Goal: Task Accomplishment & Management: Use online tool/utility

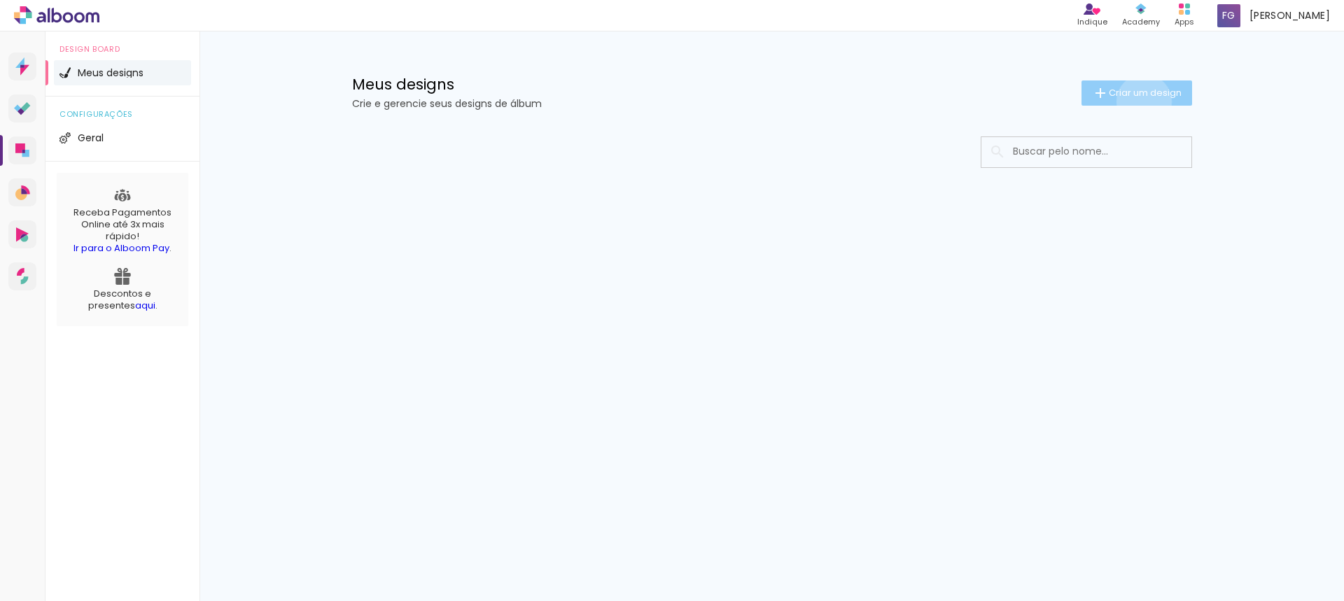
click at [1141, 101] on paper-button "Criar um design" at bounding box center [1136, 92] width 111 height 25
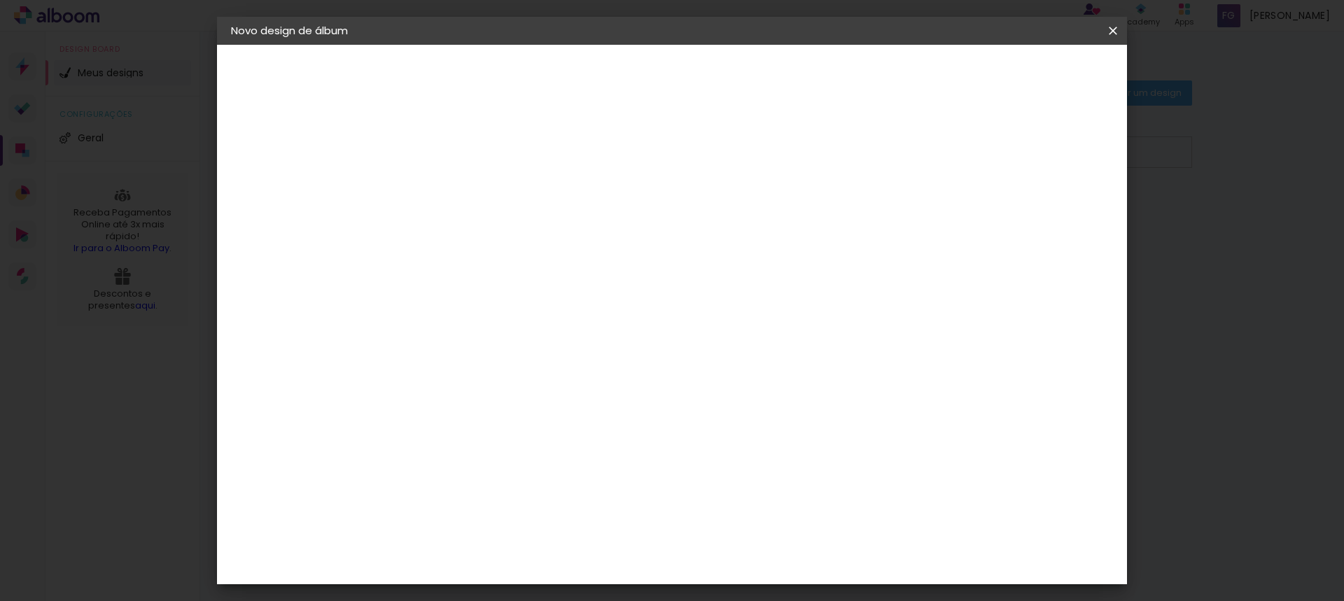
click at [0, 0] on paper-input-container "Título do álbum" at bounding box center [0, 0] width 0 height 0
type input "100 anos Carmelita"
type paper-input "100 anos Carmelita"
click at [603, 83] on paper-button "Avançar" at bounding box center [569, 74] width 69 height 24
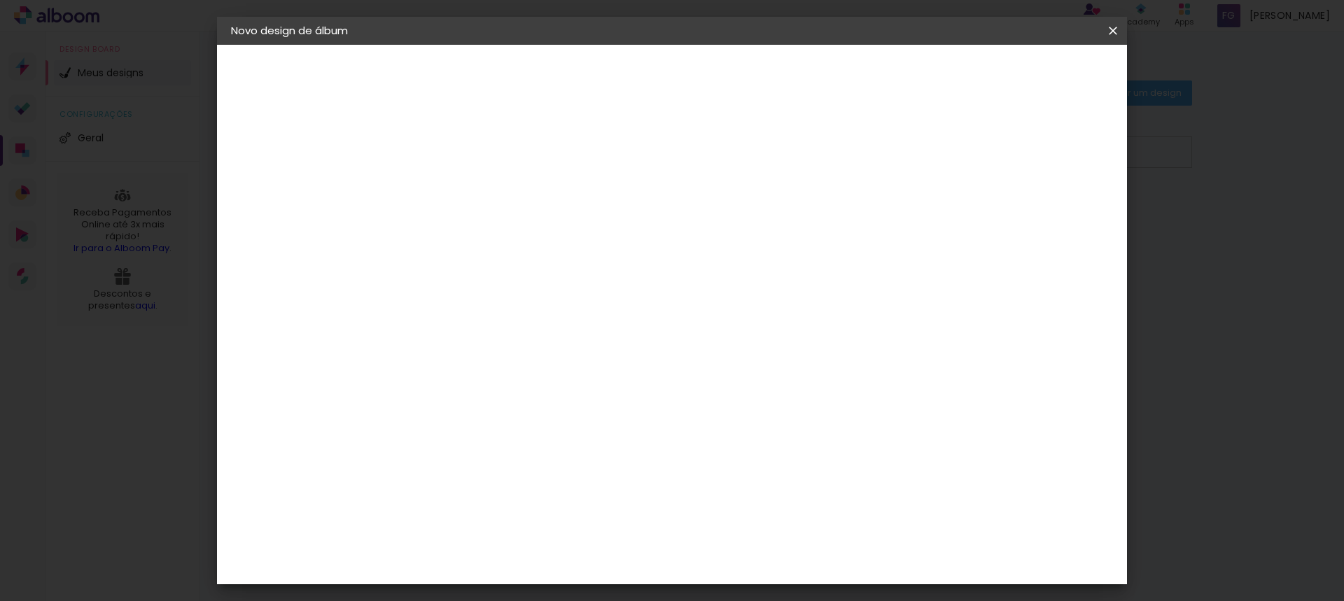
click at [482, 397] on div "Loja das Fotos" at bounding box center [466, 414] width 31 height 34
click at [722, 64] on paper-button "Avançar" at bounding box center [687, 74] width 69 height 24
click at [531, 235] on iron-icon at bounding box center [522, 243] width 17 height 17
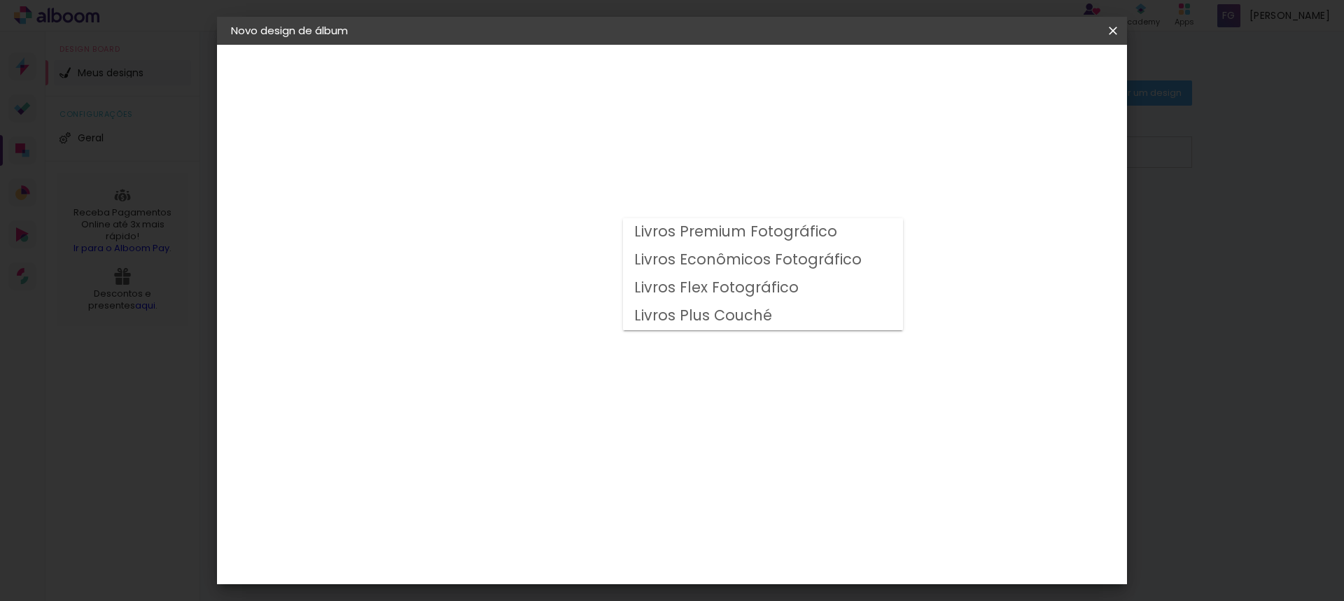
click at [0, 0] on slot "Livros Econômicos Fotográfico" at bounding box center [0, 0] width 0 height 0
type input "Livros Econômicos Fotográfico"
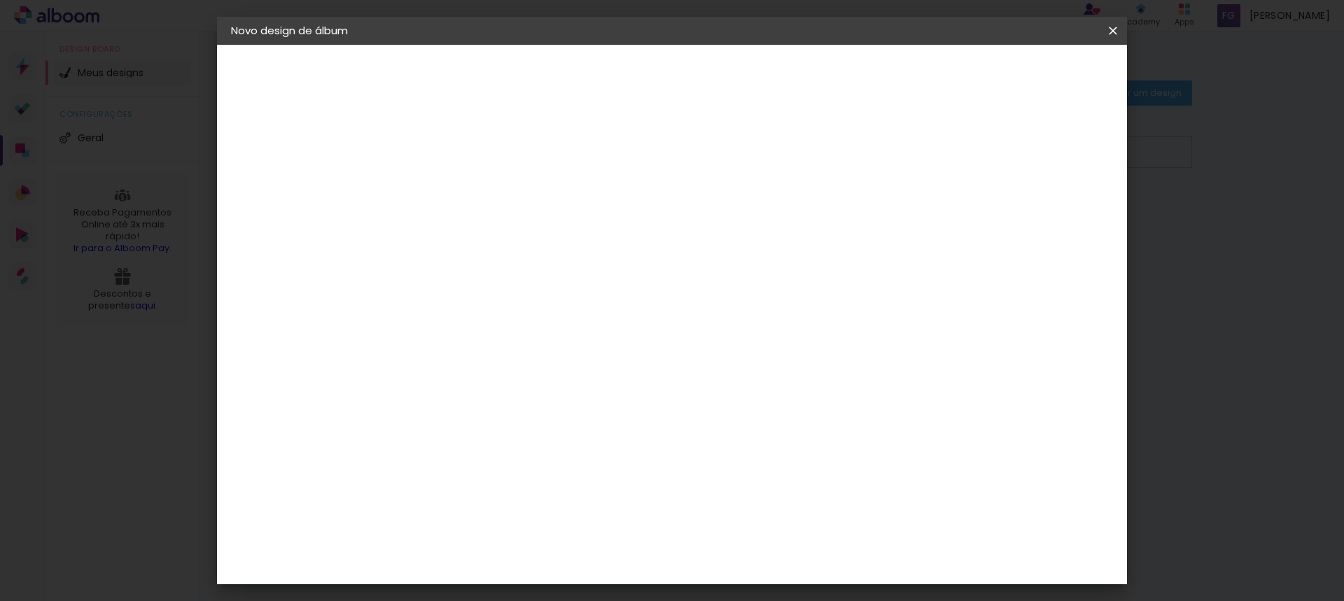
scroll to position [49, 0]
click at [652, 304] on span "20.3 × 60 cm" at bounding box center [629, 318] width 46 height 29
click at [0, 0] on slot "Avançar" at bounding box center [0, 0] width 0 height 0
click at [1025, 73] on span "Iniciar design" at bounding box center [994, 74] width 64 height 10
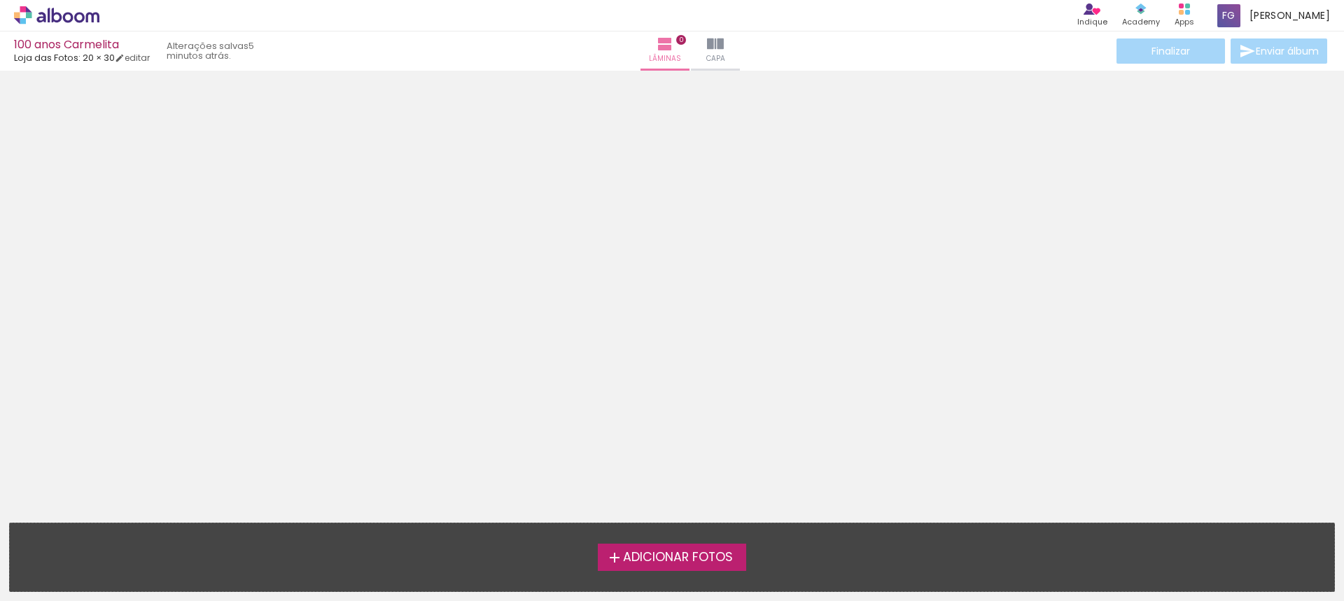
click at [673, 566] on label "Adicionar Fotos" at bounding box center [672, 557] width 149 height 27
click at [0, 0] on input "file" at bounding box center [0, 0] width 0 height 0
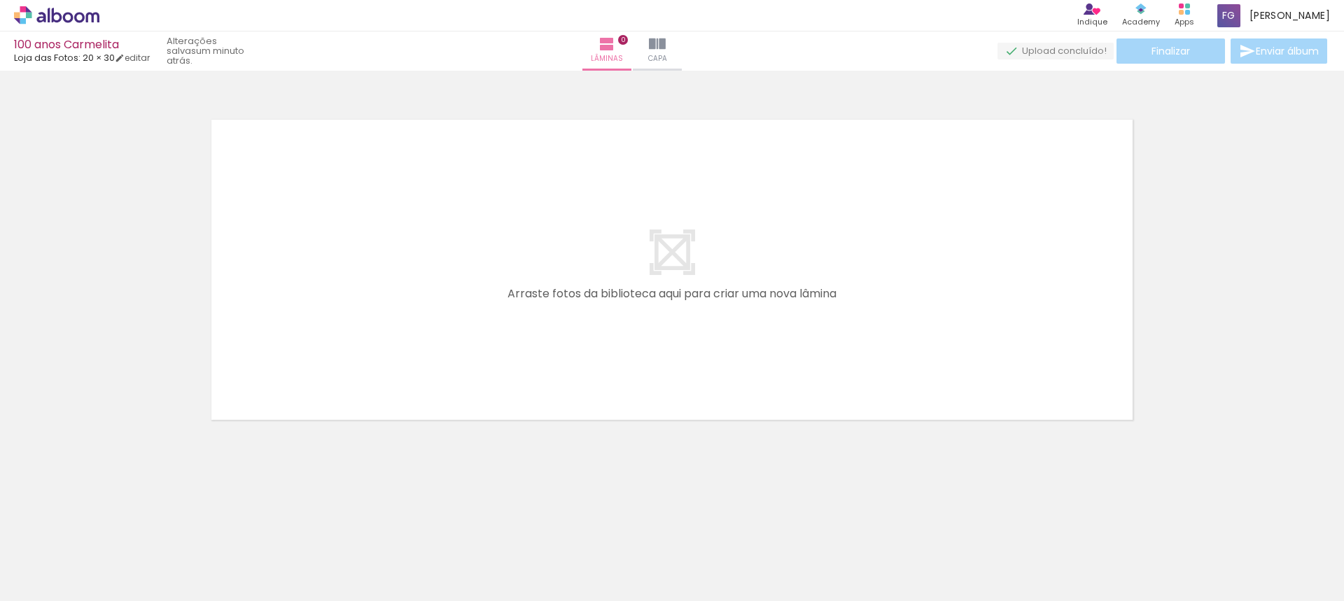
click at [67, 582] on span "Adicionar Fotos" at bounding box center [50, 582] width 42 height 15
click at [0, 0] on input "file" at bounding box center [0, 0] width 0 height 0
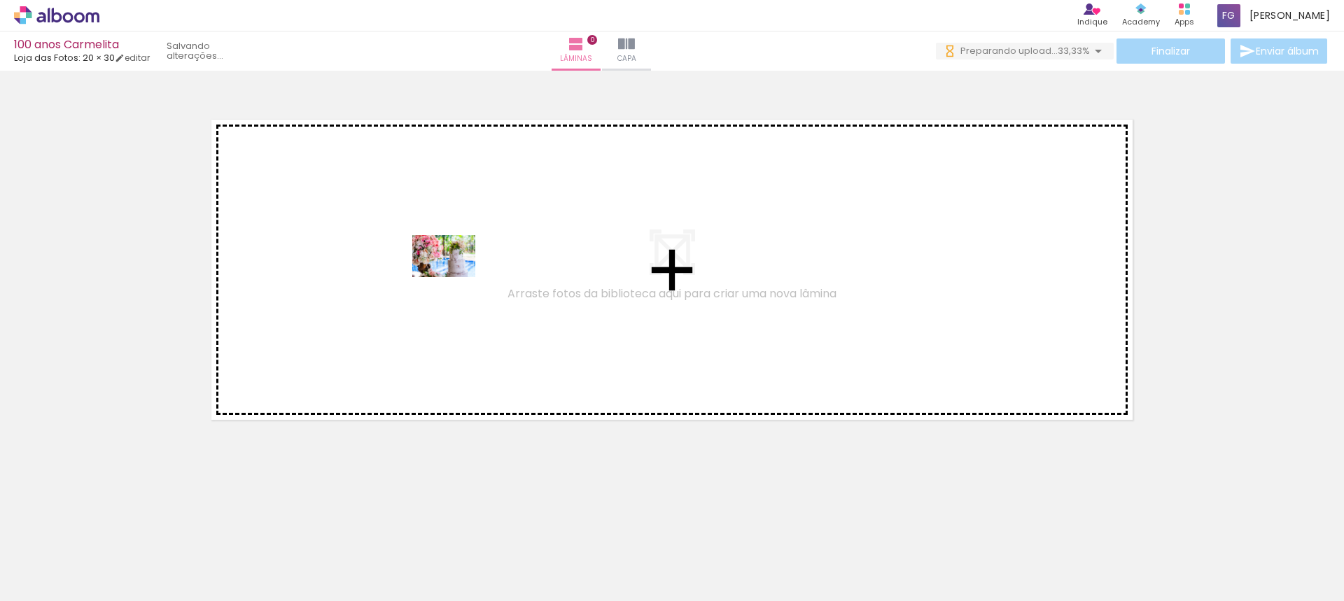
drag, startPoint x: 246, startPoint y: 543, endPoint x: 454, endPoint y: 277, distance: 338.0
click at [454, 277] on quentale-workspace at bounding box center [672, 300] width 1344 height 601
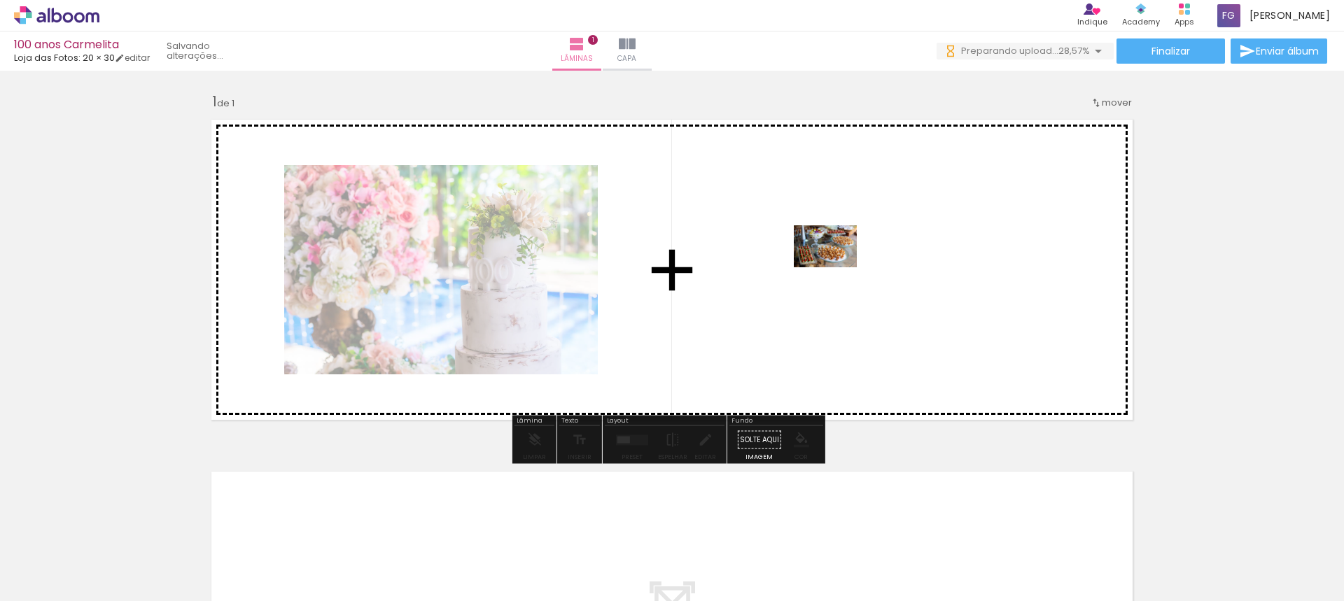
drag, startPoint x: 168, startPoint y: 554, endPoint x: 836, endPoint y: 267, distance: 726.6
click at [836, 267] on quentale-workspace at bounding box center [672, 300] width 1344 height 601
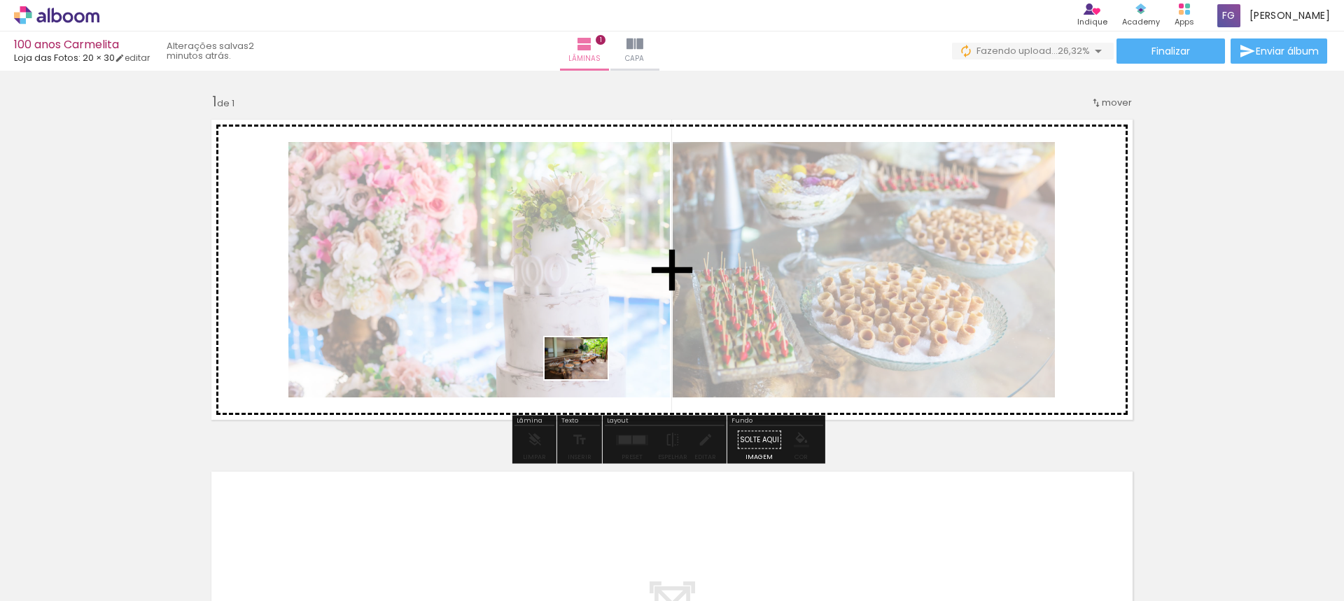
drag, startPoint x: 540, startPoint y: 566, endPoint x: 613, endPoint y: 337, distance: 240.2
click at [613, 337] on quentale-workspace at bounding box center [672, 300] width 1344 height 601
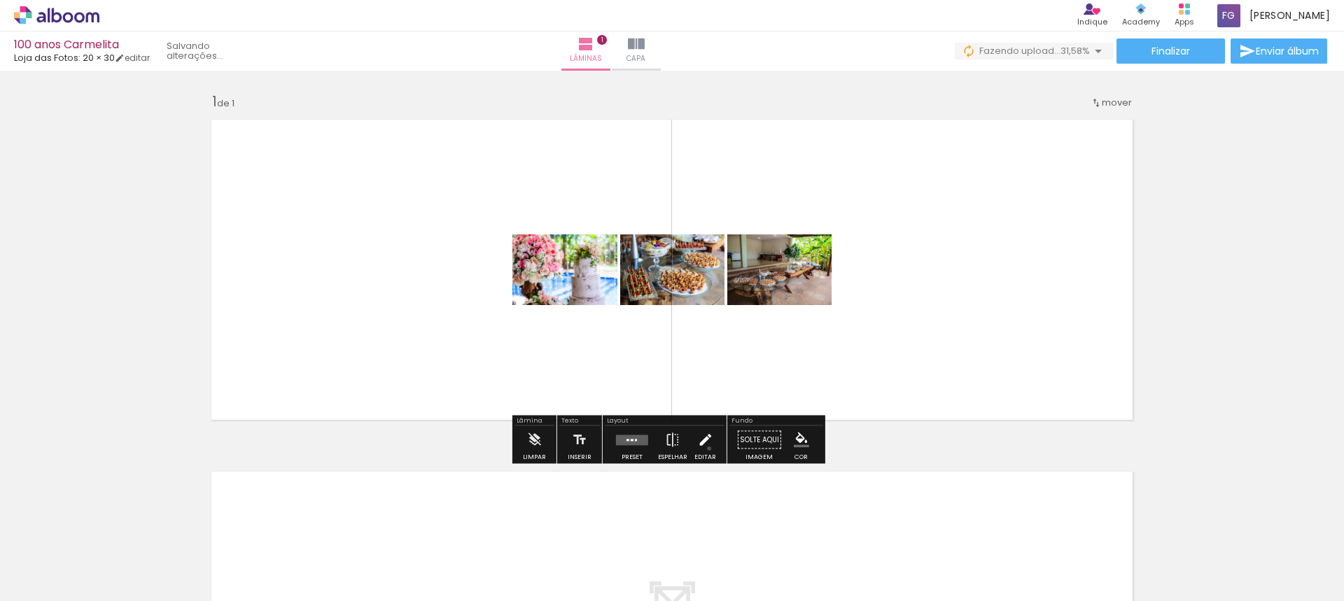
click at [706, 449] on iron-icon at bounding box center [704, 440] width 15 height 28
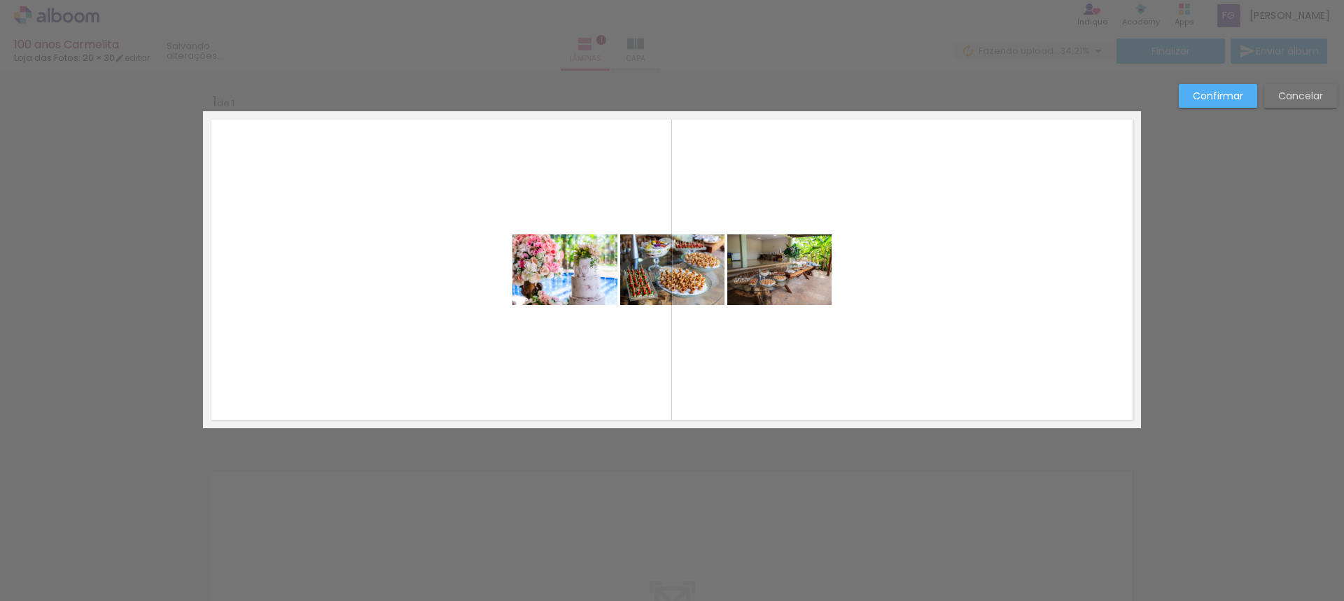
click at [0, 0] on slot "Cancelar" at bounding box center [0, 0] width 0 height 0
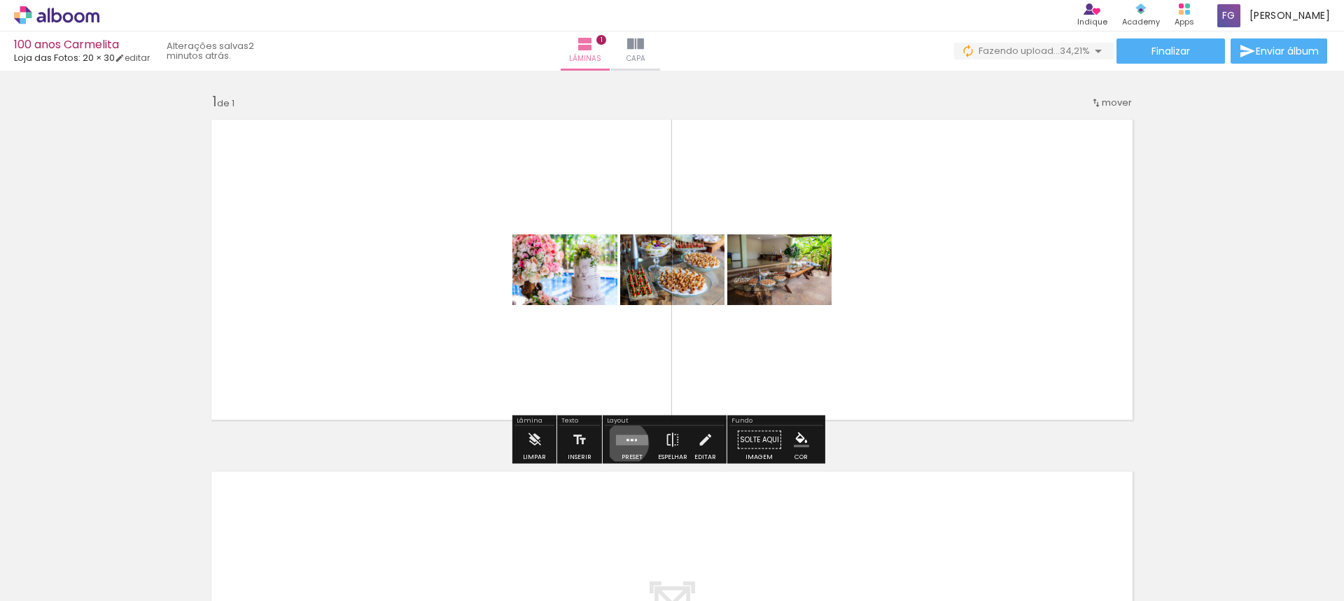
click at [624, 443] on quentale-layouter at bounding box center [632, 440] width 32 height 10
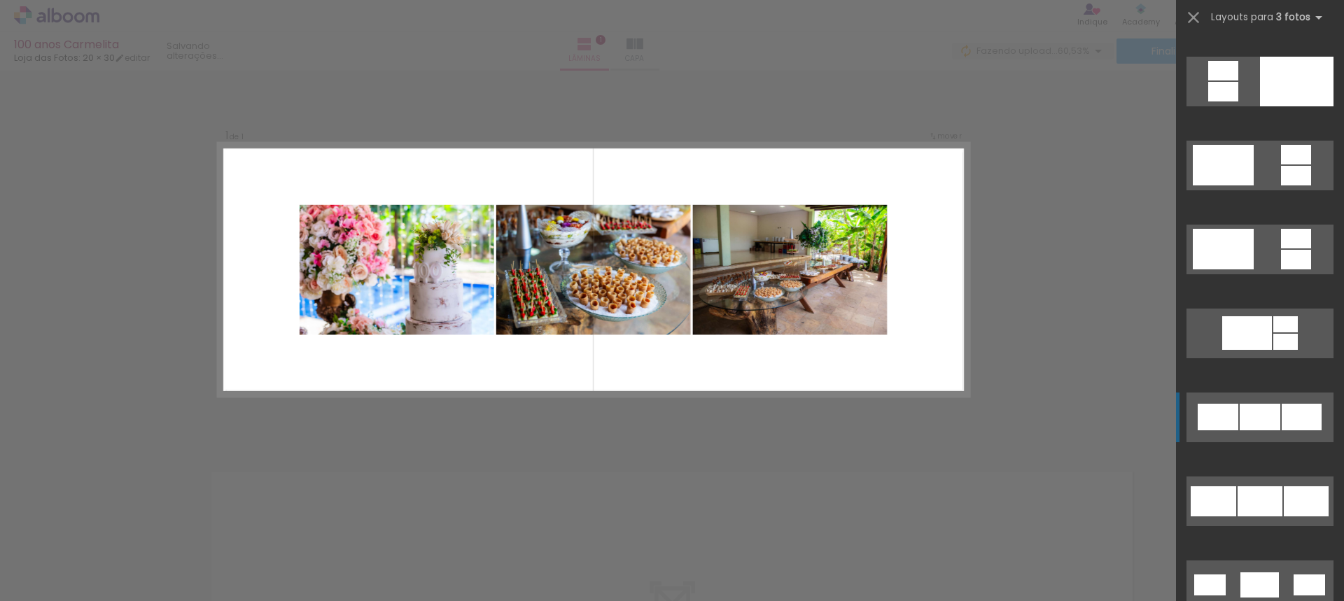
scroll to position [407, 0]
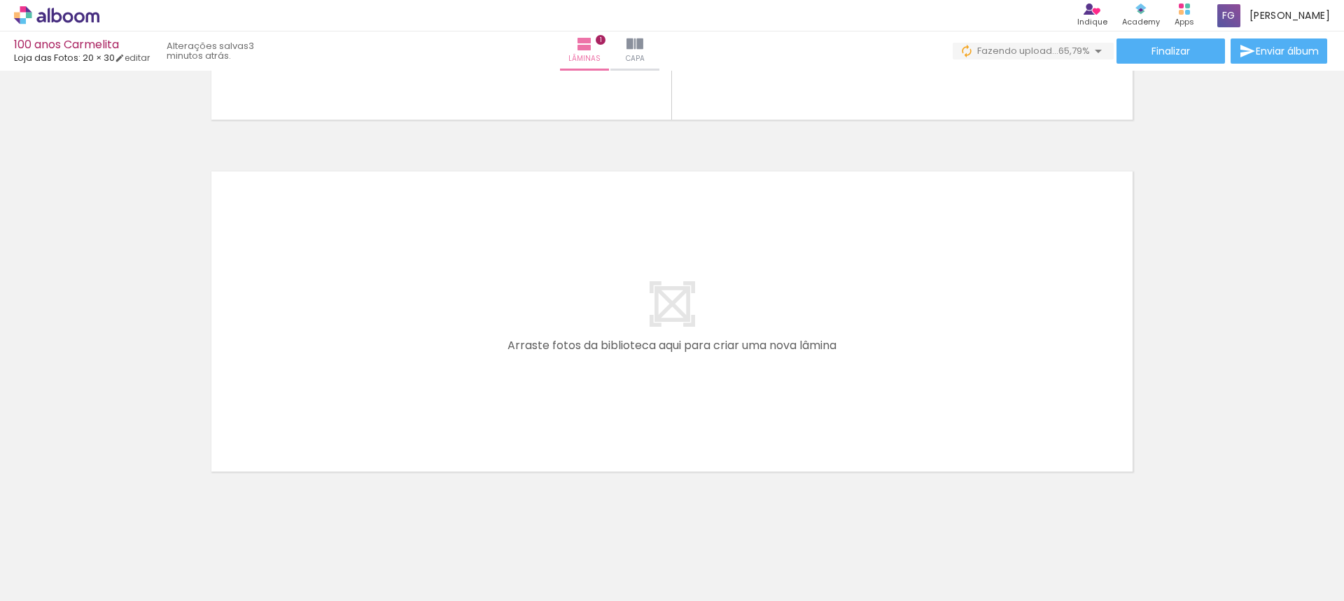
scroll to position [301, 0]
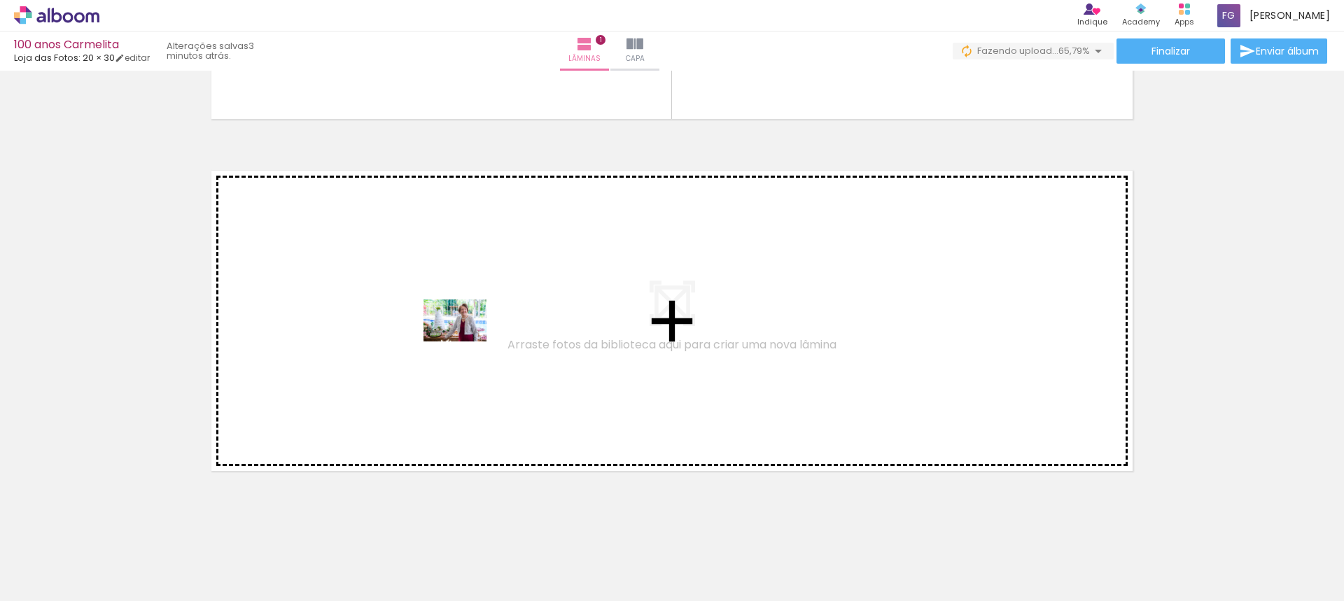
drag, startPoint x: 682, startPoint y: 570, endPoint x: 465, endPoint y: 341, distance: 315.9
click at [465, 341] on quentale-workspace at bounding box center [672, 300] width 1344 height 601
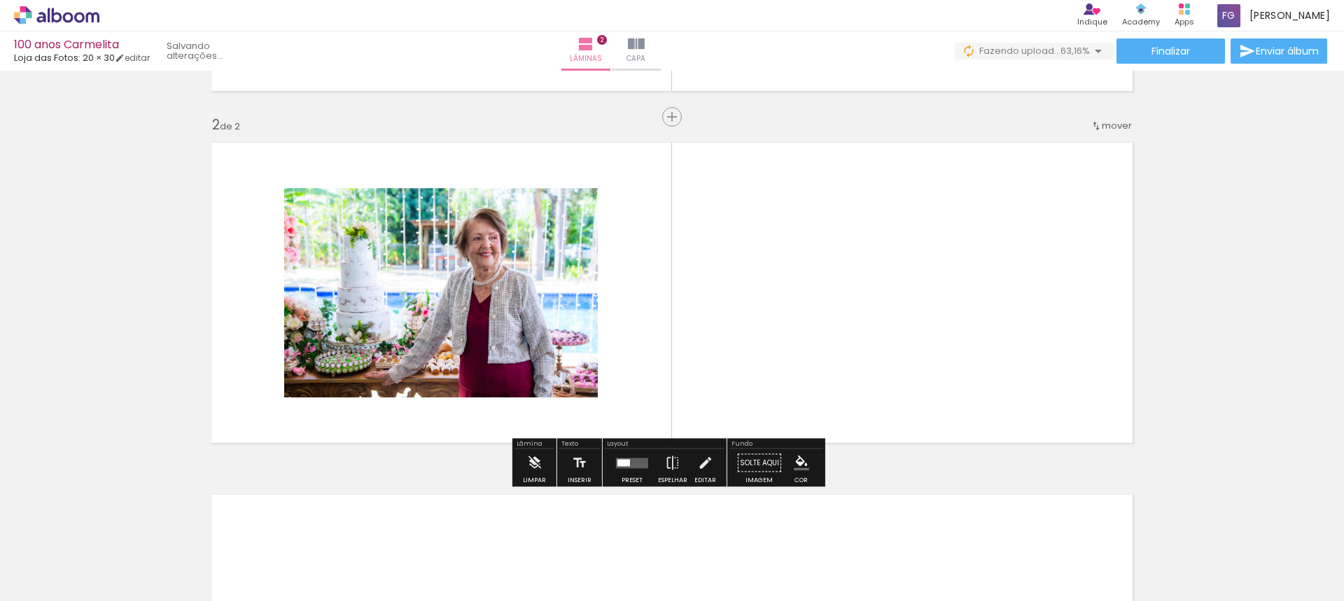
scroll to position [330, 0]
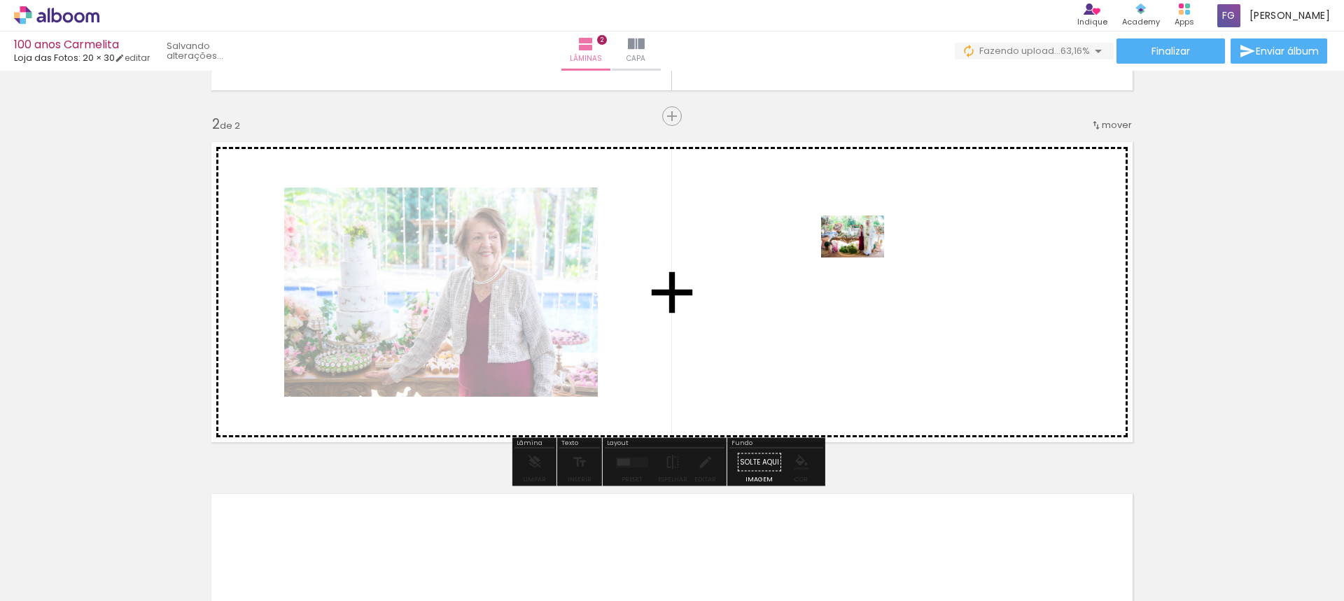
drag, startPoint x: 643, startPoint y: 561, endPoint x: 861, endPoint y: 261, distance: 371.3
click at [861, 261] on quentale-workspace at bounding box center [672, 300] width 1344 height 601
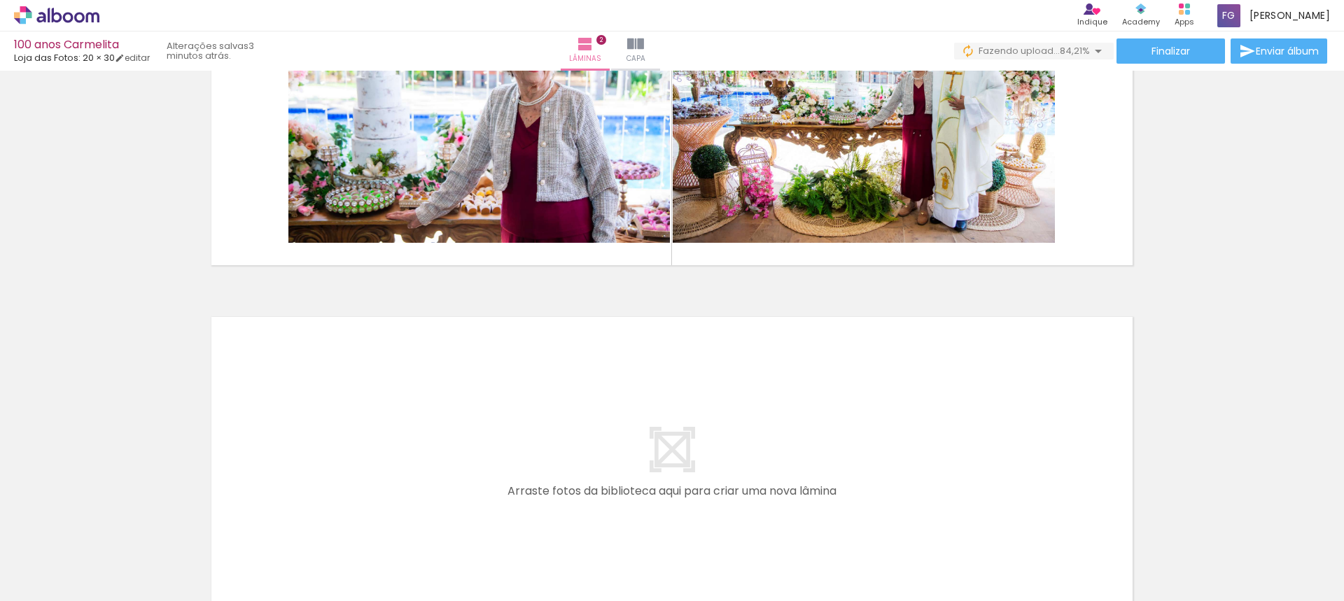
scroll to position [668, 0]
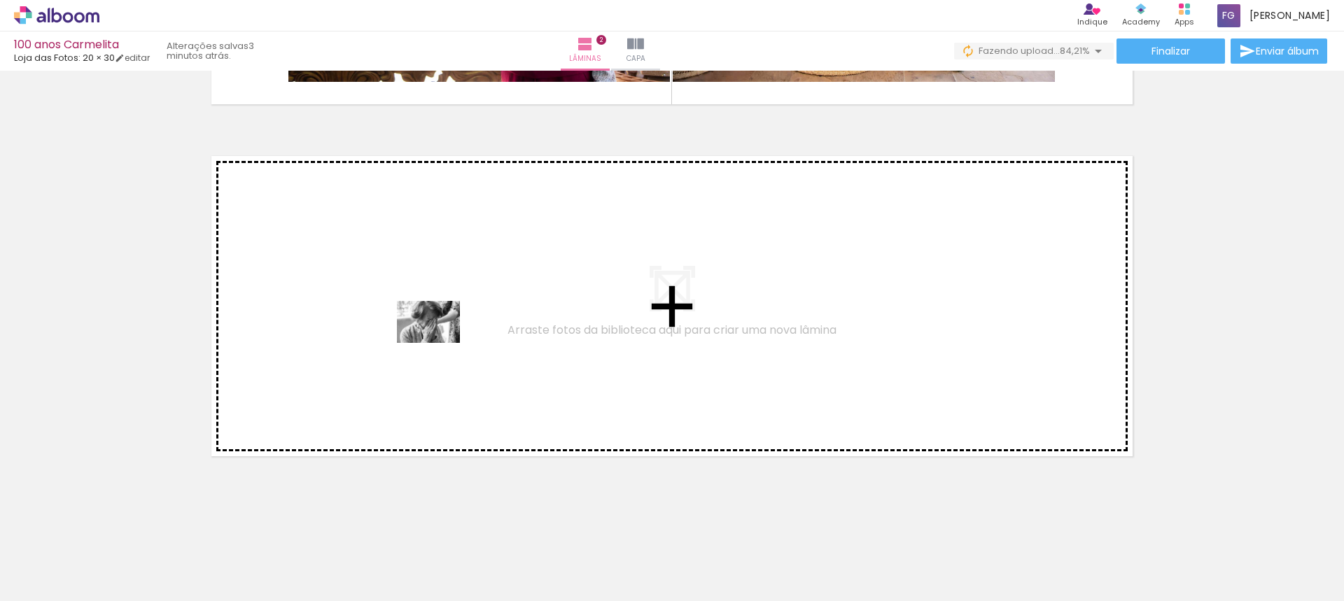
drag, startPoint x: 392, startPoint y: 554, endPoint x: 439, endPoint y: 343, distance: 215.9
click at [439, 343] on quentale-workspace at bounding box center [672, 300] width 1344 height 601
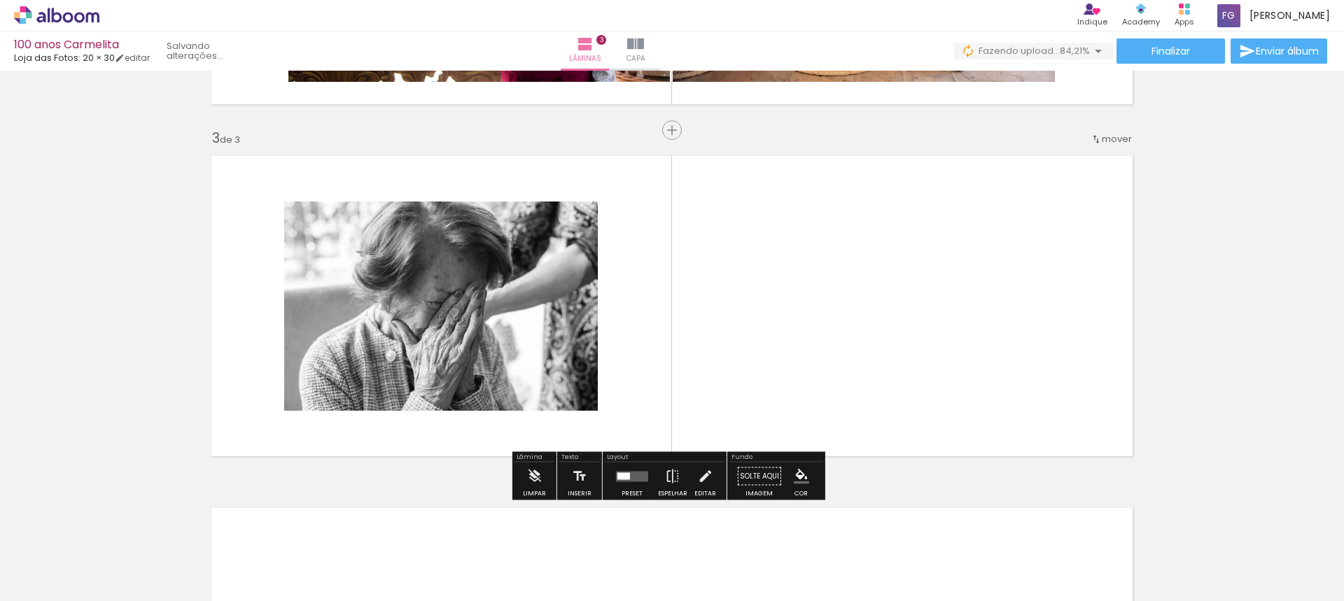
scroll to position [682, 0]
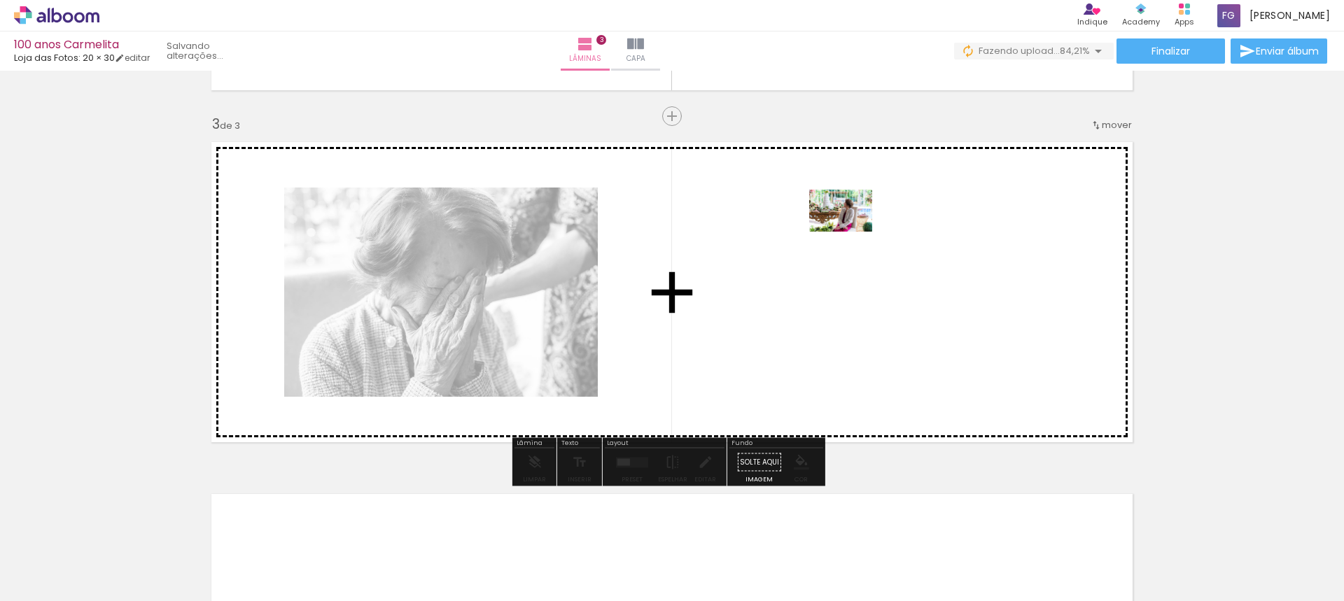
drag, startPoint x: 475, startPoint y: 554, endPoint x: 848, endPoint y: 239, distance: 488.3
click at [848, 239] on quentale-workspace at bounding box center [672, 300] width 1344 height 601
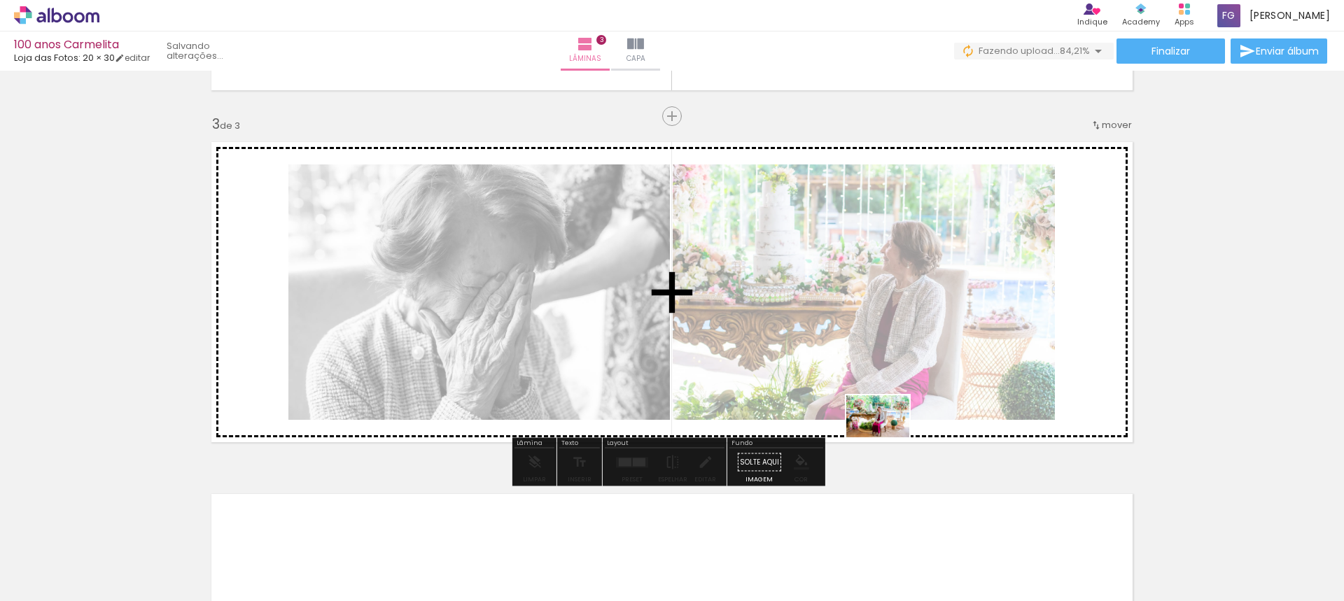
drag, startPoint x: 776, startPoint y: 547, endPoint x: 890, endPoint y: 433, distance: 161.4
click at [890, 433] on quentale-workspace at bounding box center [672, 300] width 1344 height 601
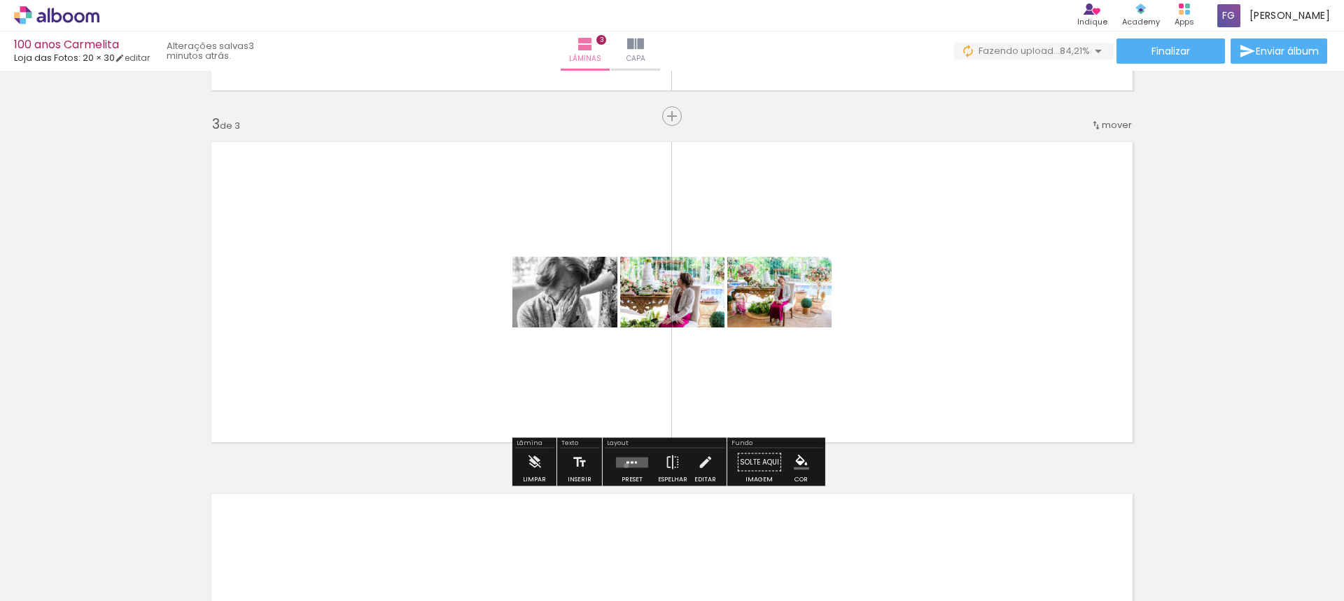
click at [623, 465] on quentale-layouter at bounding box center [632, 462] width 32 height 10
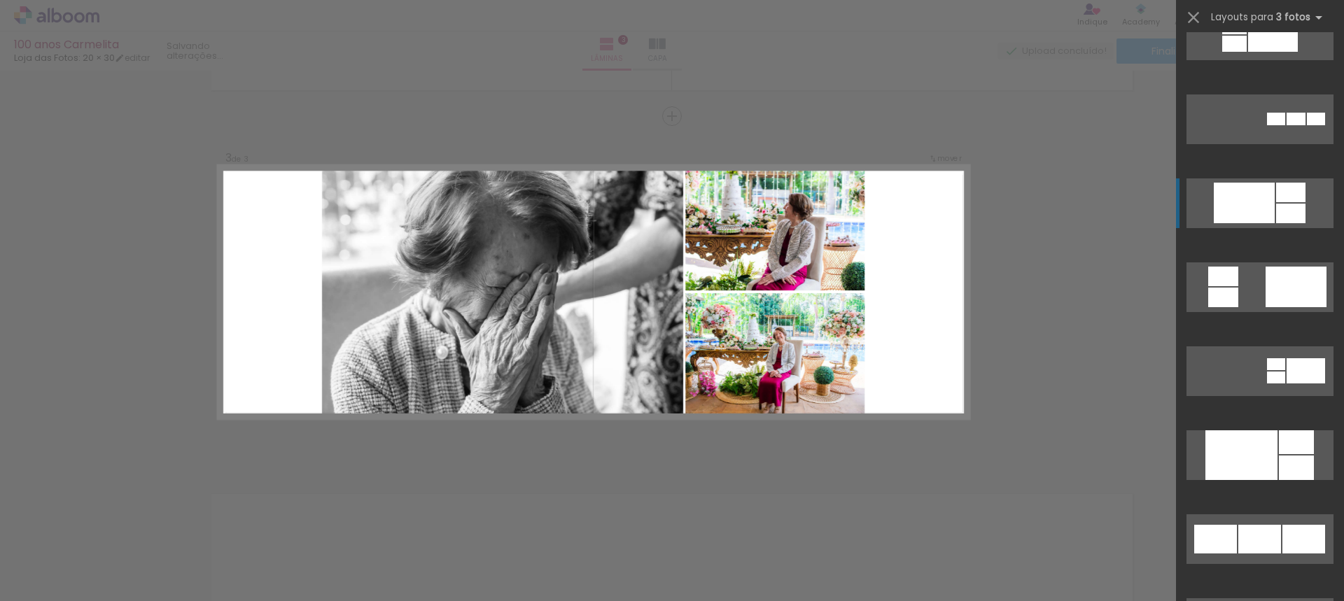
scroll to position [1545, 0]
click at [1259, 476] on div at bounding box center [1241, 455] width 72 height 50
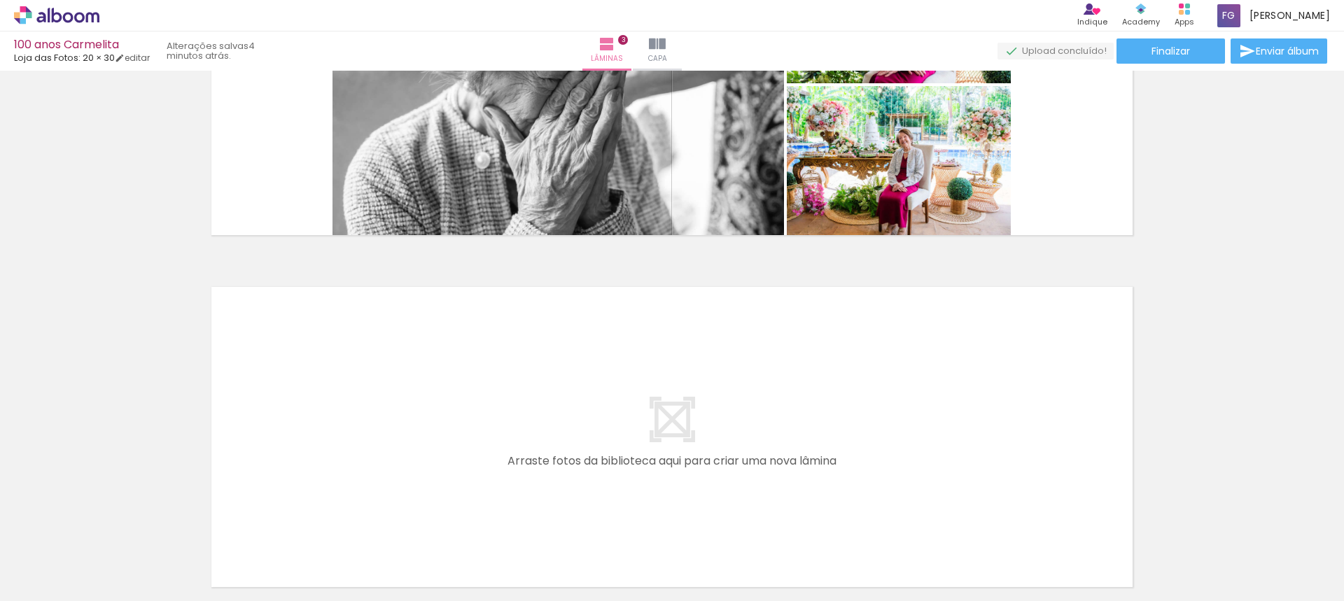
scroll to position [1020, 0]
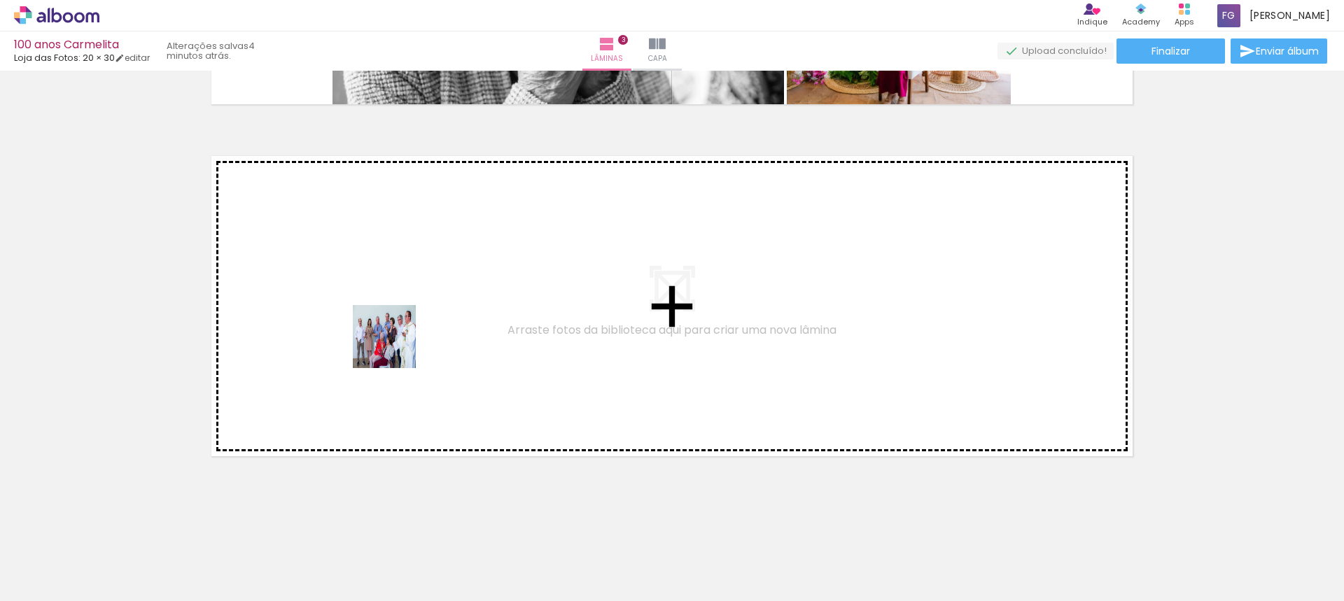
drag, startPoint x: 300, startPoint y: 563, endPoint x: 395, endPoint y: 346, distance: 237.0
click at [395, 346] on quentale-workspace at bounding box center [672, 300] width 1344 height 601
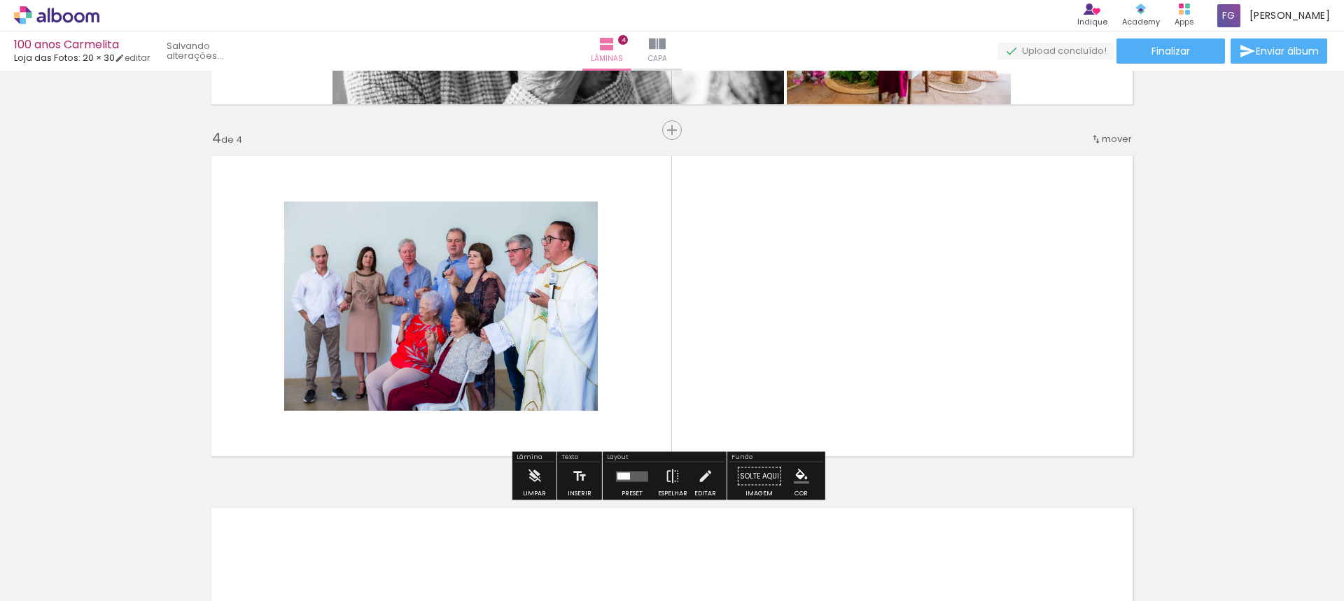
scroll to position [1034, 0]
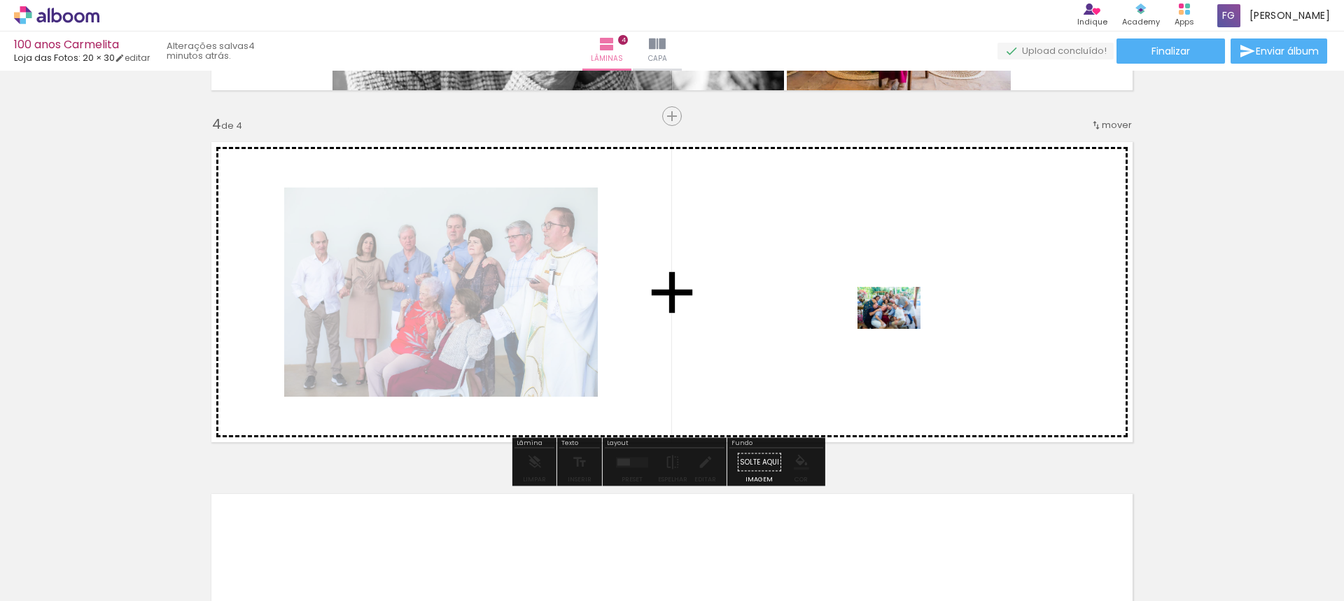
drag, startPoint x: 865, startPoint y: 570, endPoint x: 899, endPoint y: 309, distance: 262.6
click at [899, 309] on quentale-workspace at bounding box center [672, 300] width 1344 height 601
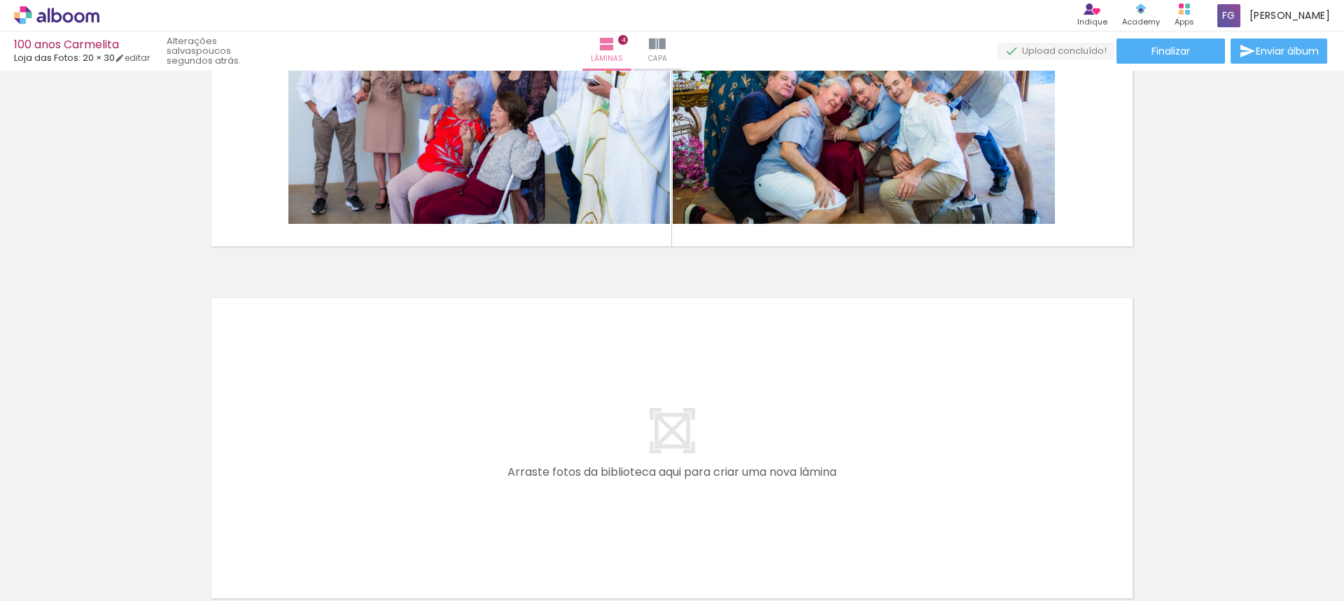
scroll to position [1372, 0]
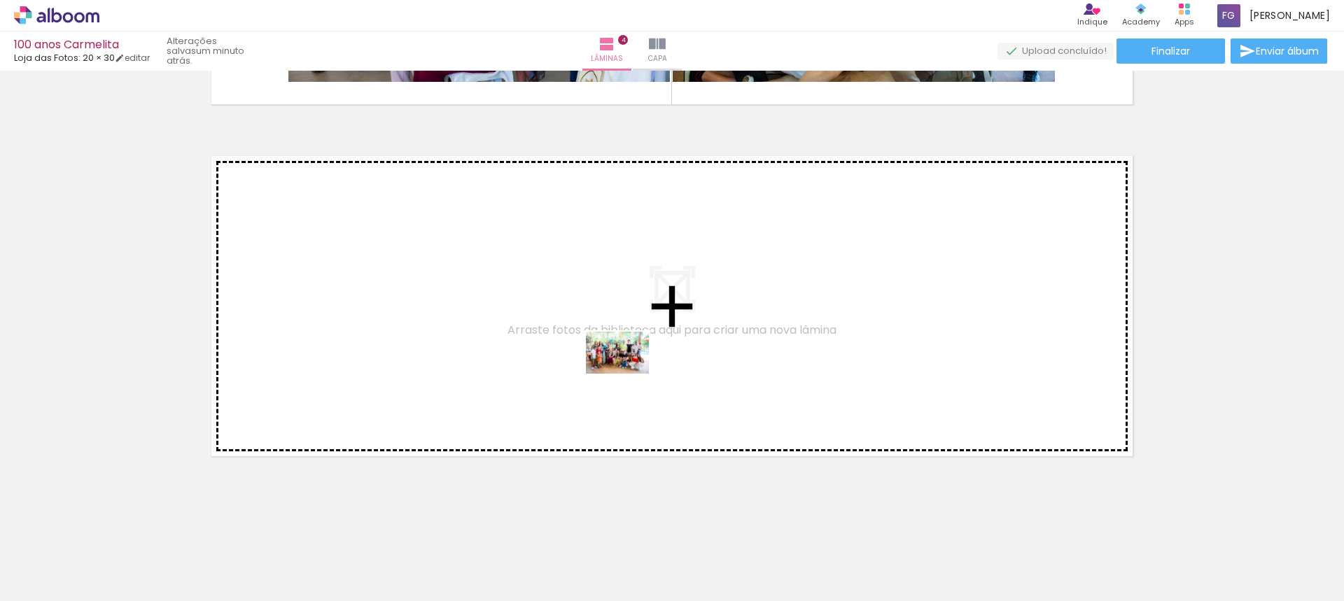
drag, startPoint x: 616, startPoint y: 543, endPoint x: 628, endPoint y: 374, distance: 169.8
click at [628, 374] on quentale-workspace at bounding box center [672, 300] width 1344 height 601
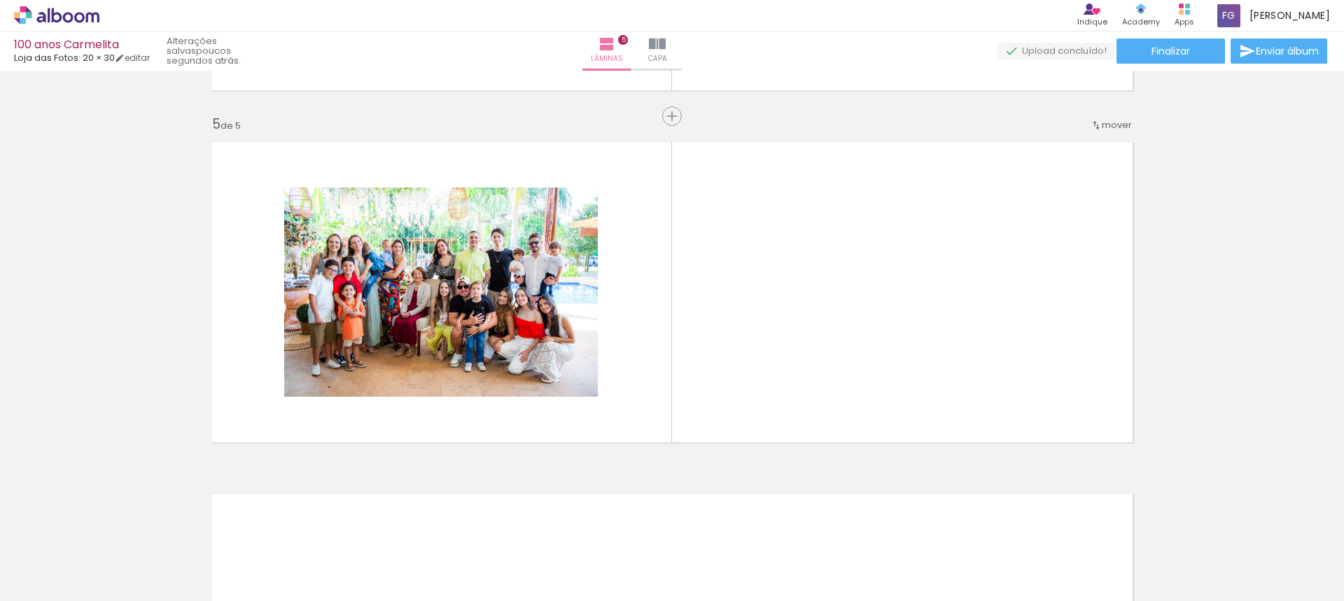
scroll to position [0, 1293]
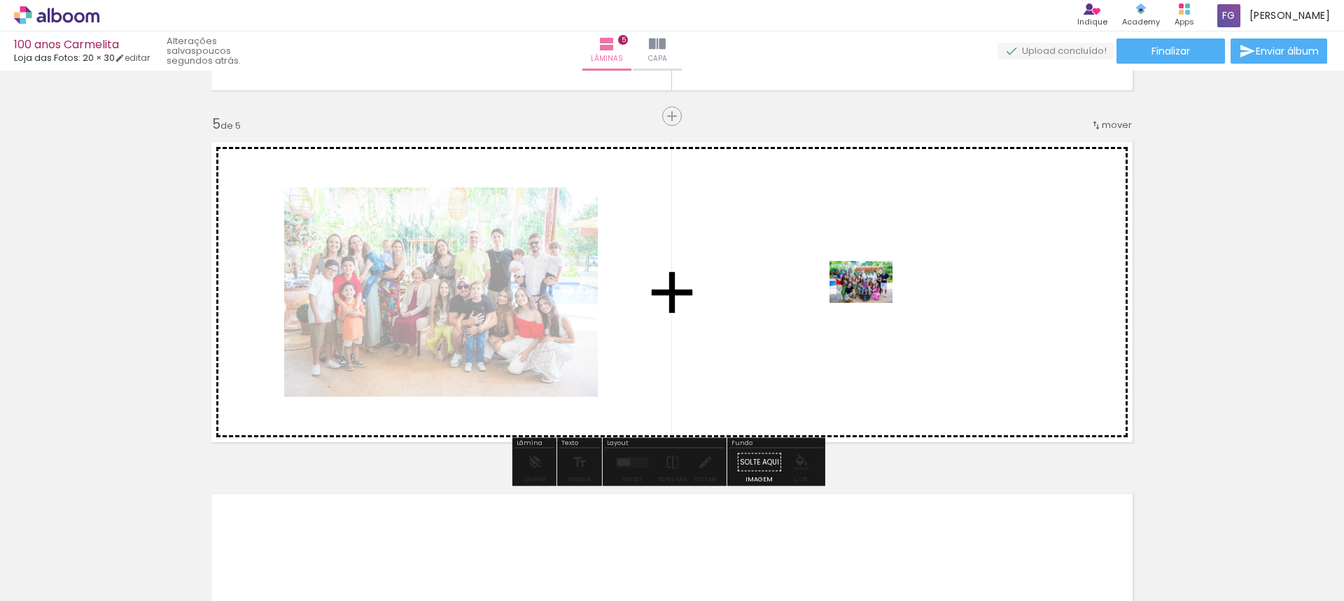
drag, startPoint x: 750, startPoint y: 563, endPoint x: 872, endPoint y: 303, distance: 287.1
click at [872, 303] on quentale-workspace at bounding box center [672, 300] width 1344 height 601
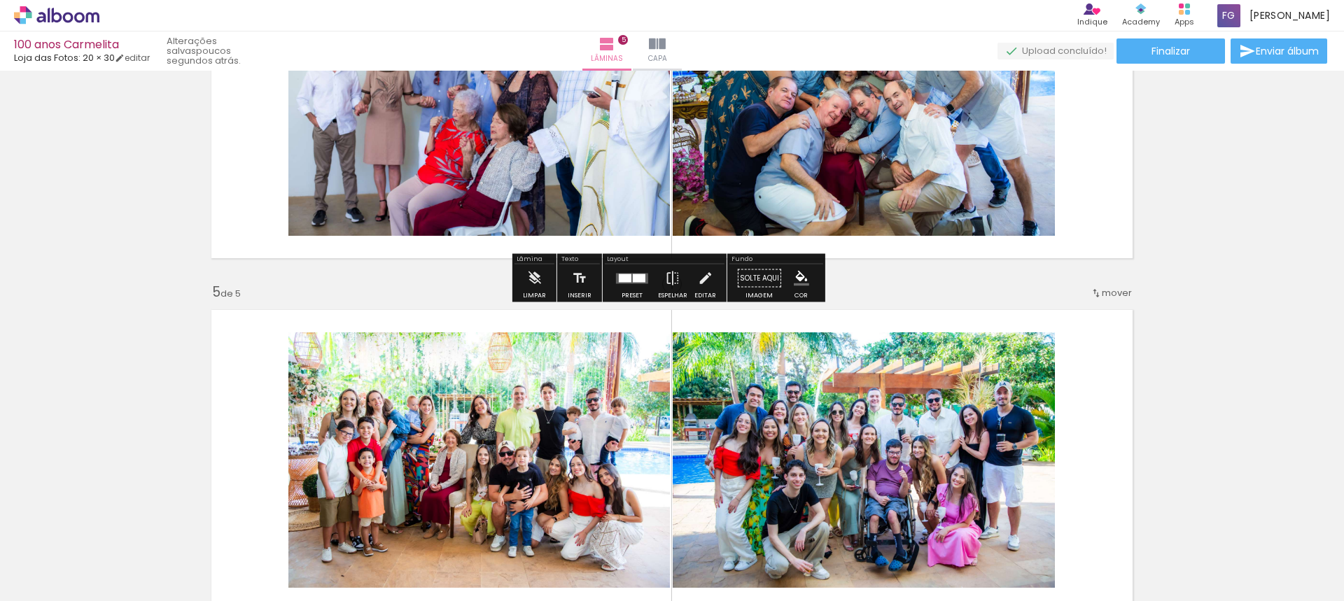
scroll to position [1168, 0]
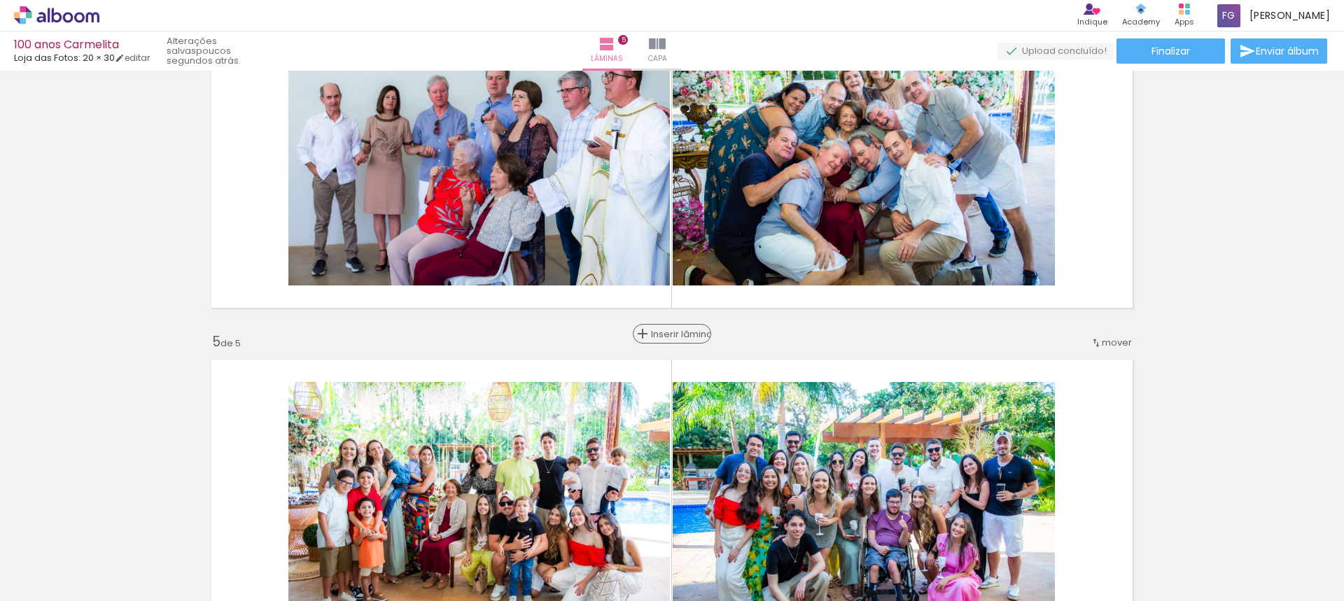
click at [668, 335] on span "Inserir lâmina" at bounding box center [678, 334] width 55 height 9
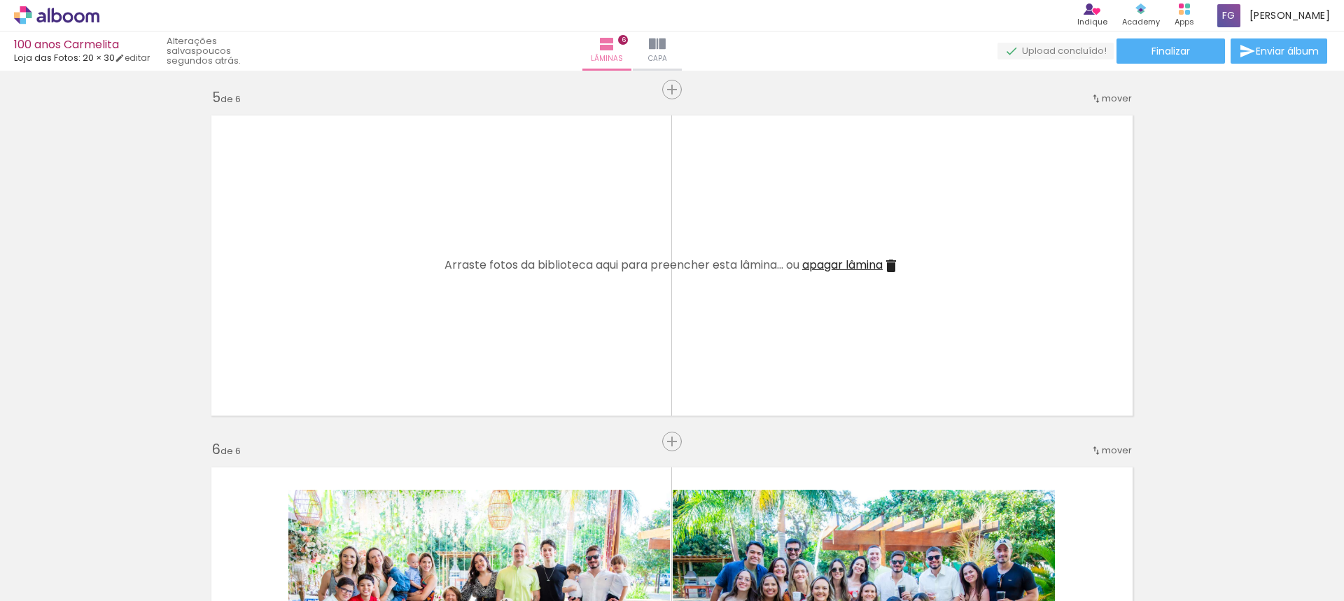
scroll to position [1412, 0]
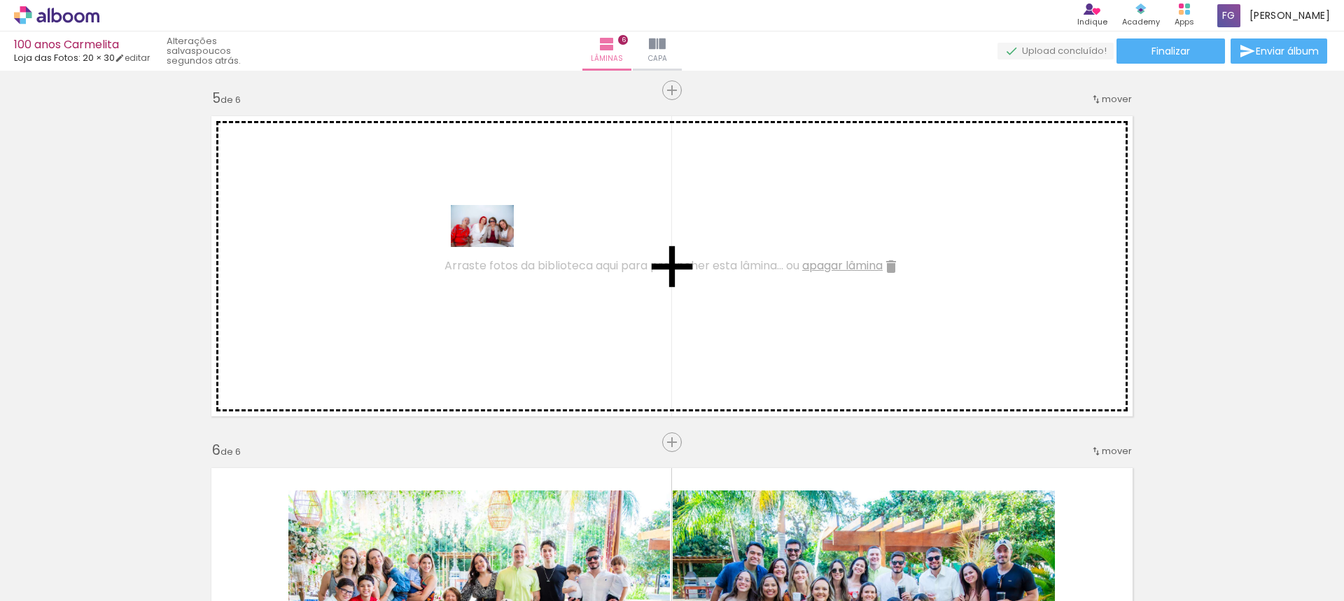
drag, startPoint x: 493, startPoint y: 563, endPoint x: 493, endPoint y: 234, distance: 329.0
click at [493, 234] on quentale-workspace at bounding box center [672, 300] width 1344 height 601
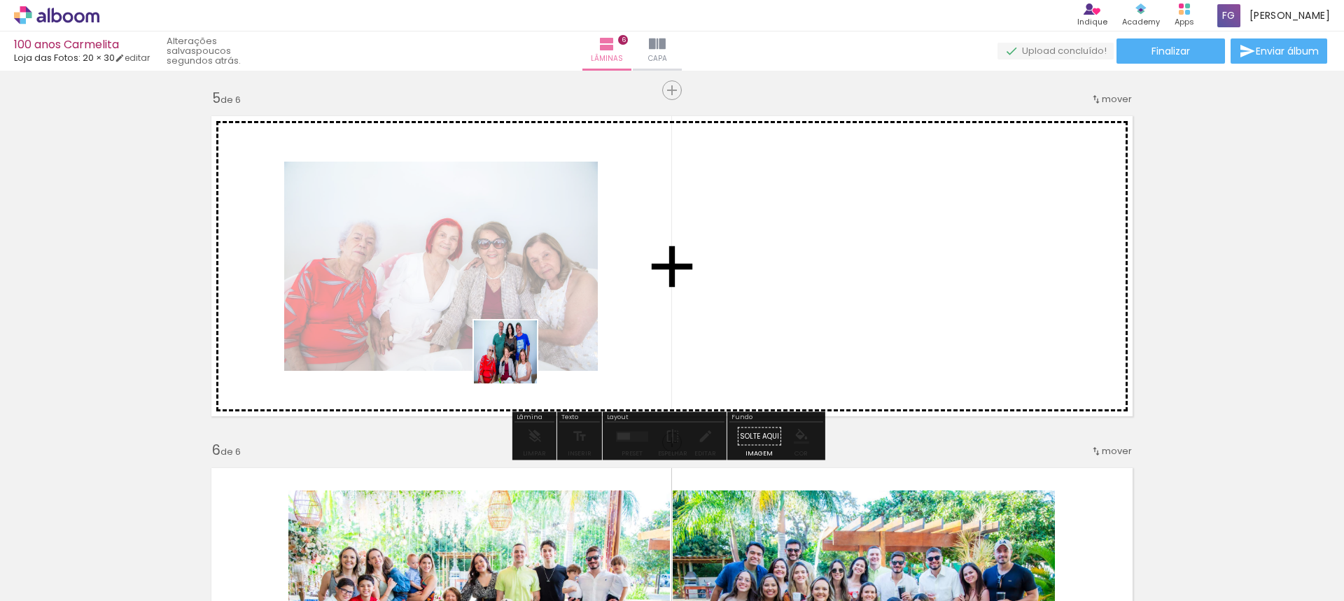
drag, startPoint x: 661, startPoint y: 558, endPoint x: 514, endPoint y: 364, distance: 243.3
click at [514, 364] on quentale-workspace at bounding box center [672, 300] width 1344 height 601
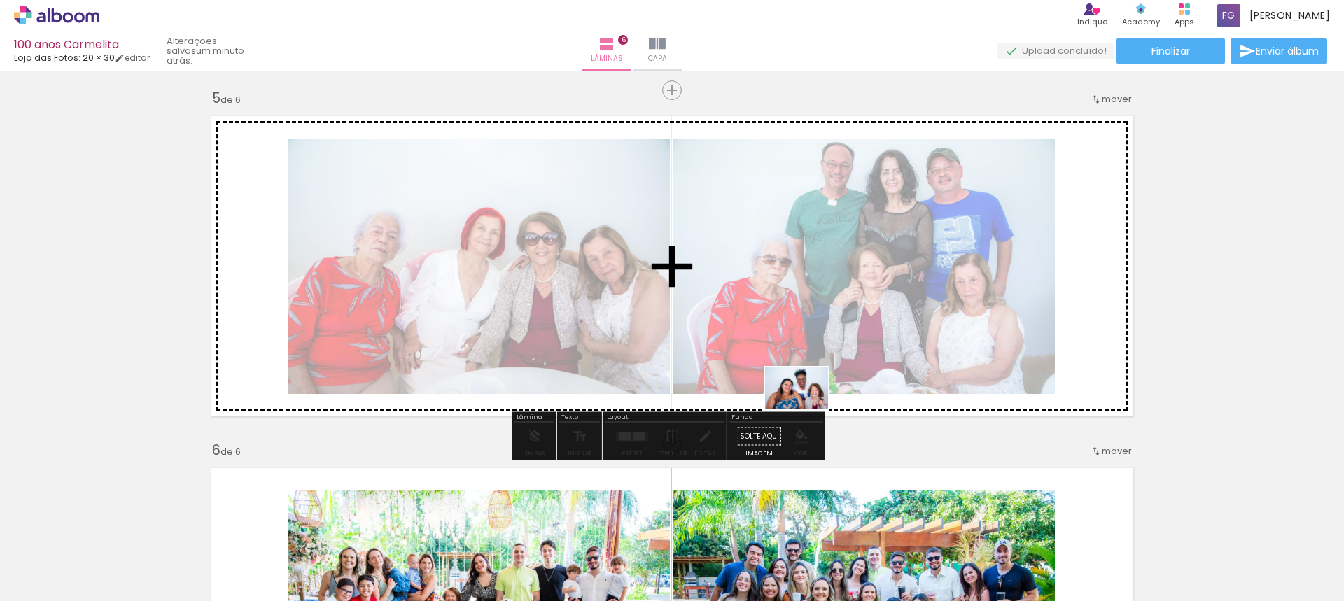
drag, startPoint x: 569, startPoint y: 560, endPoint x: 807, endPoint y: 409, distance: 282.0
click at [807, 409] on quentale-workspace at bounding box center [672, 300] width 1344 height 601
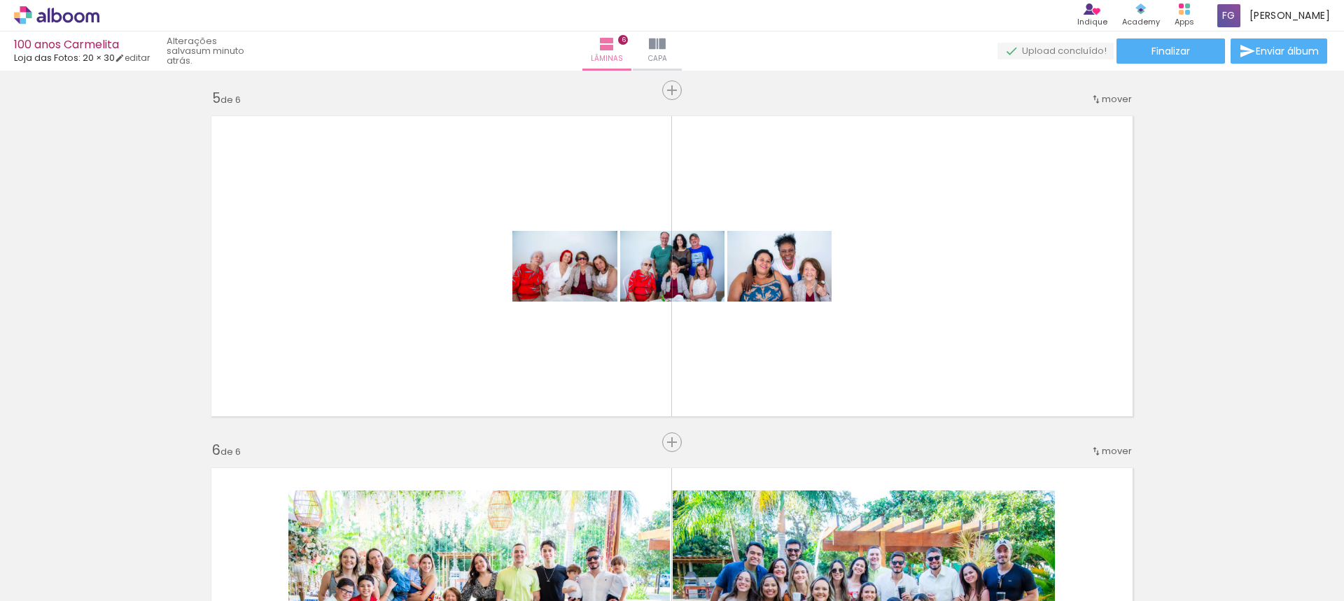
scroll to position [0, 1620]
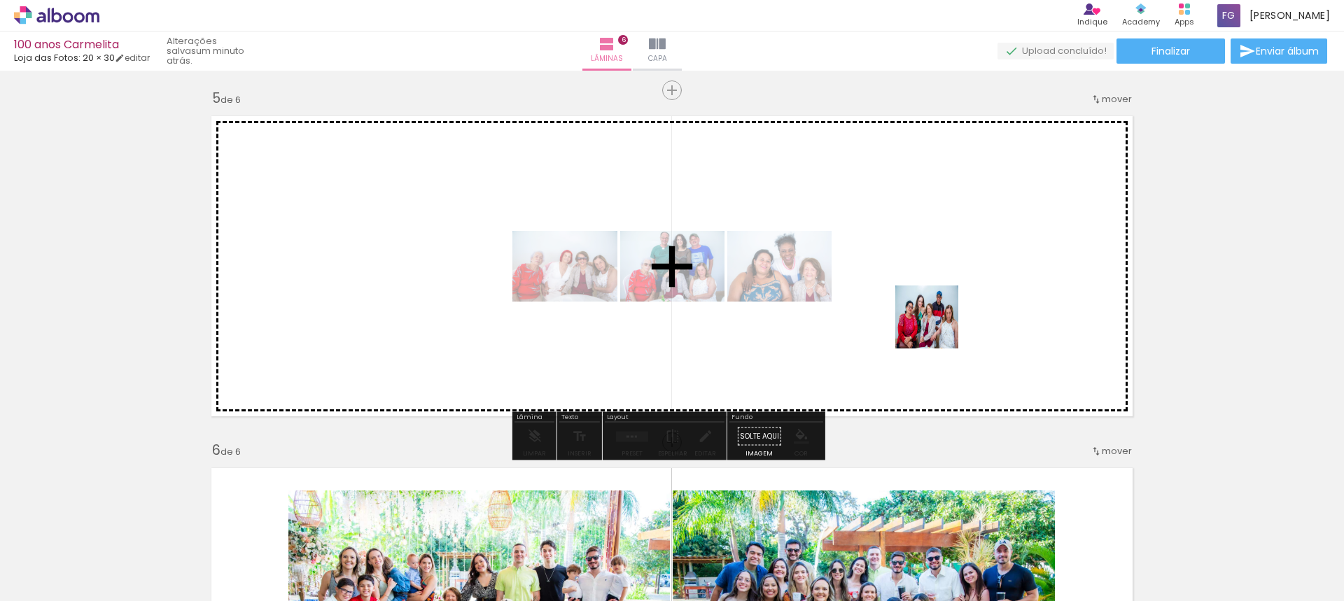
drag, startPoint x: 1058, startPoint y: 561, endPoint x: 937, endPoint y: 328, distance: 262.7
click at [937, 328] on quentale-workspace at bounding box center [672, 300] width 1344 height 601
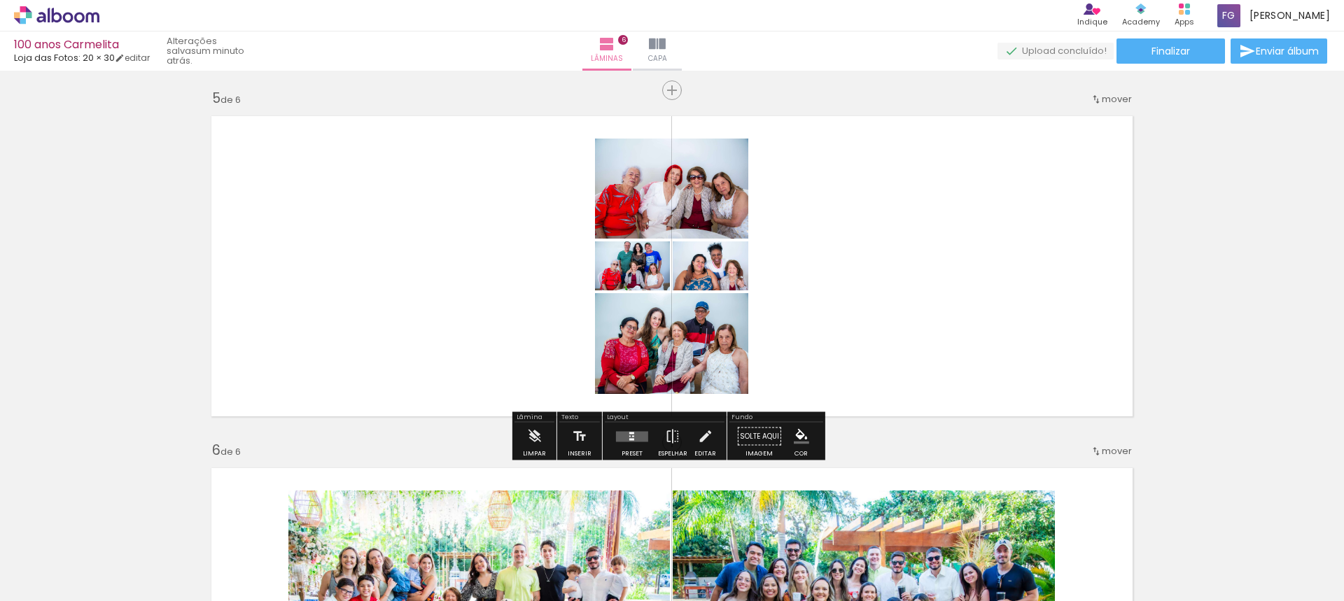
click at [635, 442] on div at bounding box center [632, 437] width 38 height 28
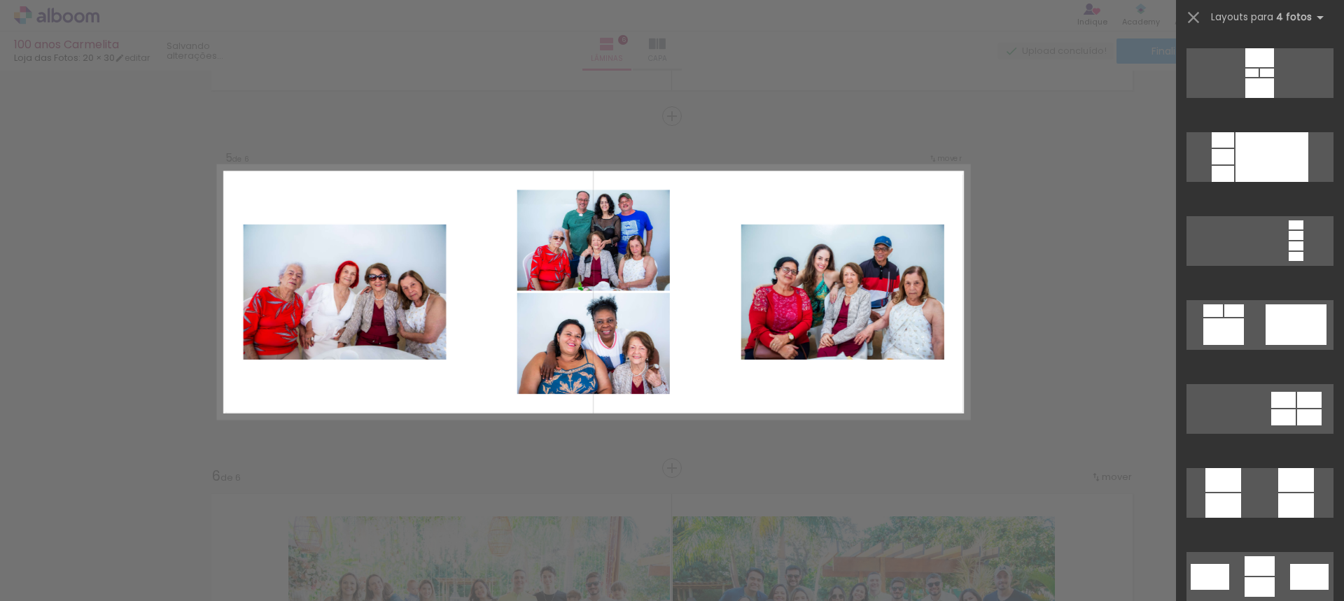
scroll to position [4694, 0]
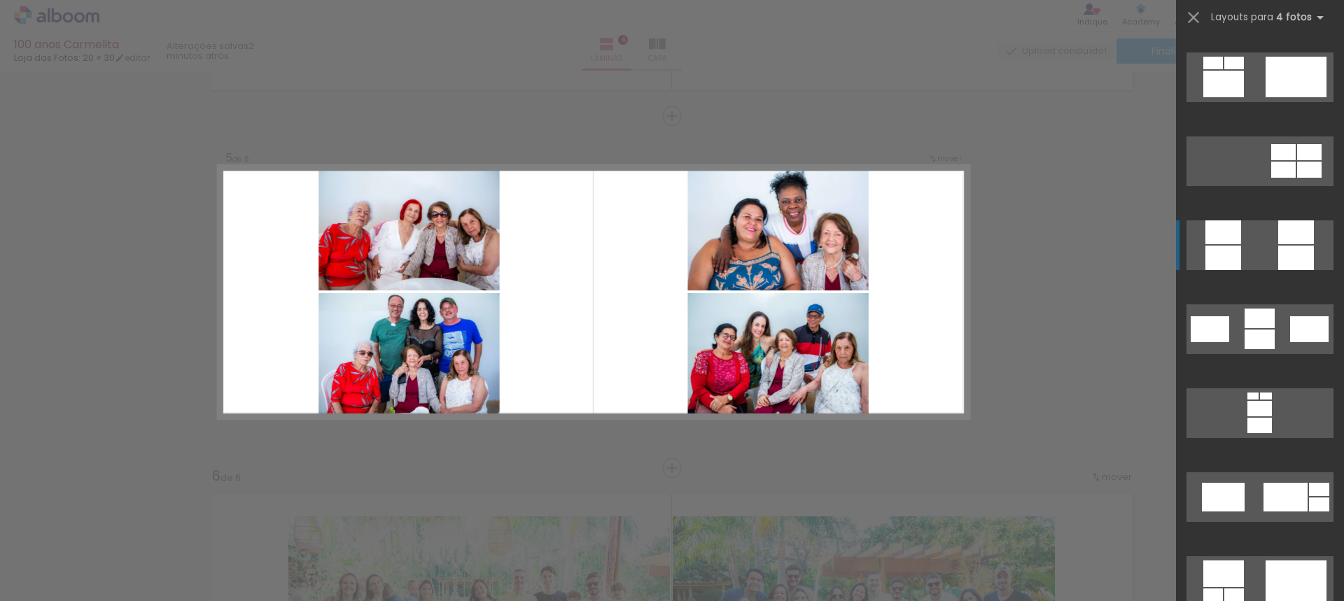
click at [1278, 246] on div at bounding box center [1296, 258] width 36 height 24
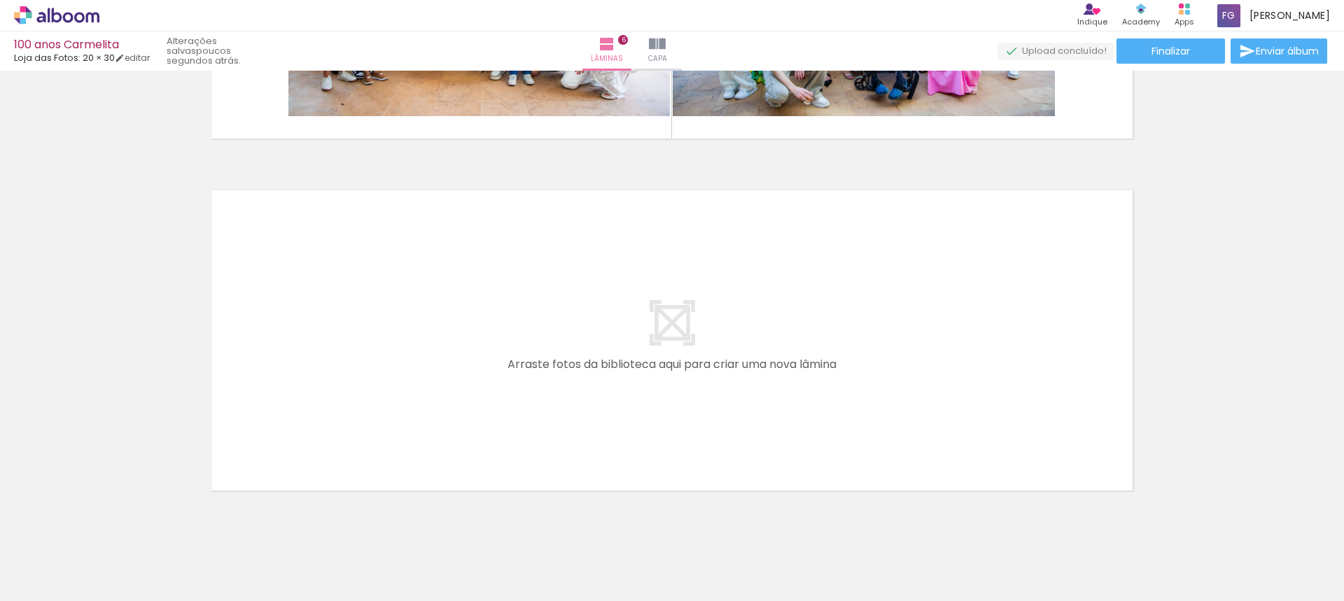
scroll to position [0, 866]
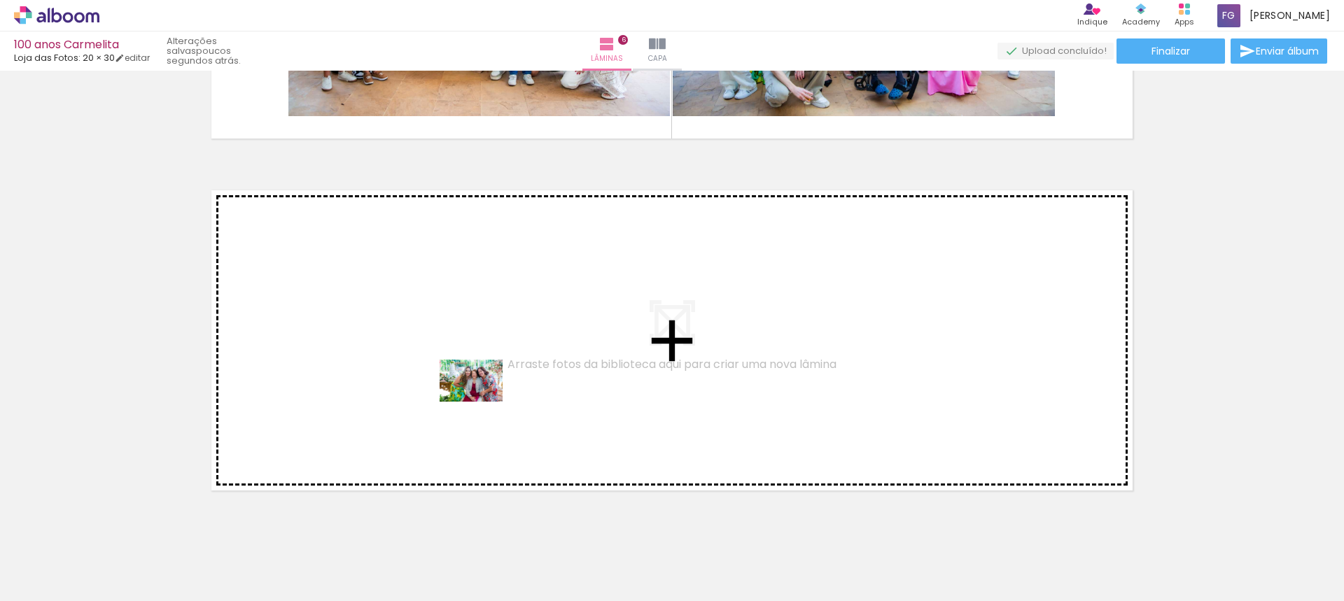
drag, startPoint x: 854, startPoint y: 573, endPoint x: 482, endPoint y: 402, distance: 409.7
click at [482, 402] on quentale-workspace at bounding box center [672, 300] width 1344 height 601
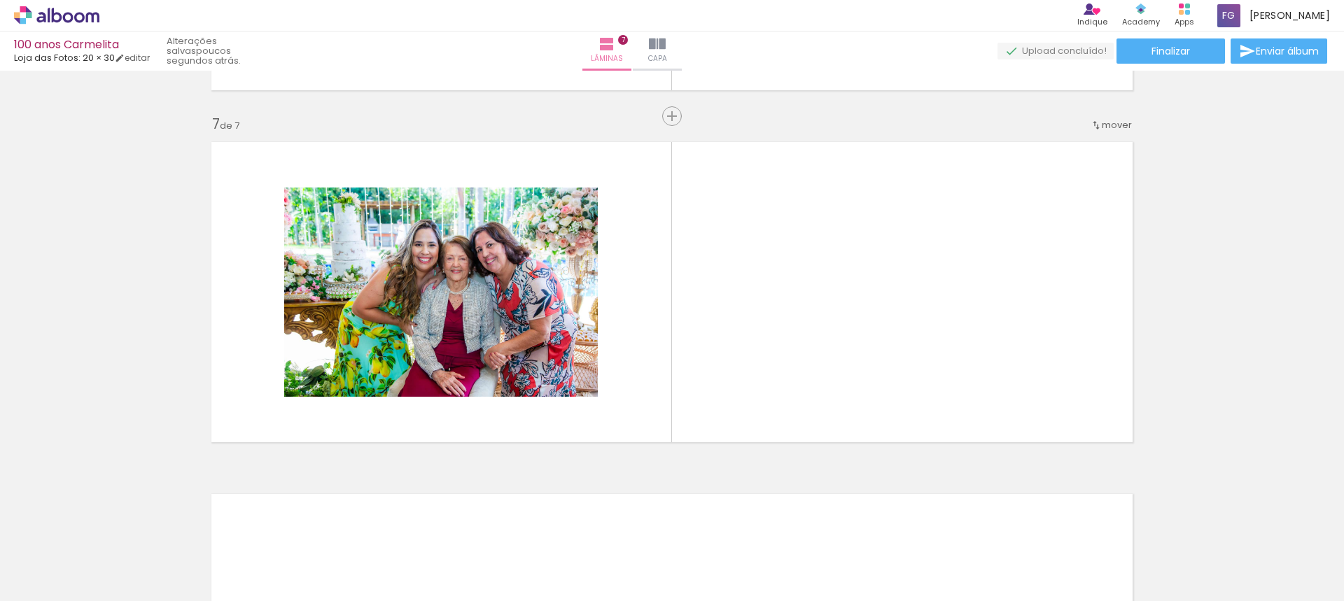
scroll to position [0, 933]
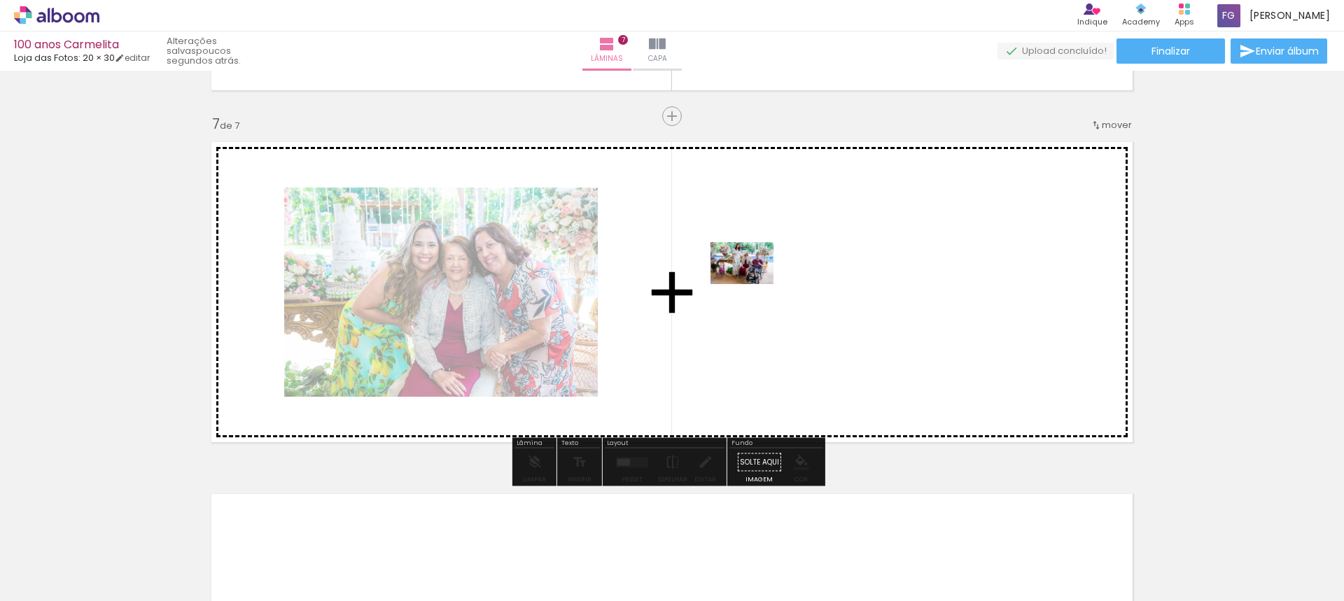
drag, startPoint x: 465, startPoint y: 549, endPoint x: 752, endPoint y: 284, distance: 390.4
click at [752, 284] on quentale-workspace at bounding box center [672, 300] width 1344 height 601
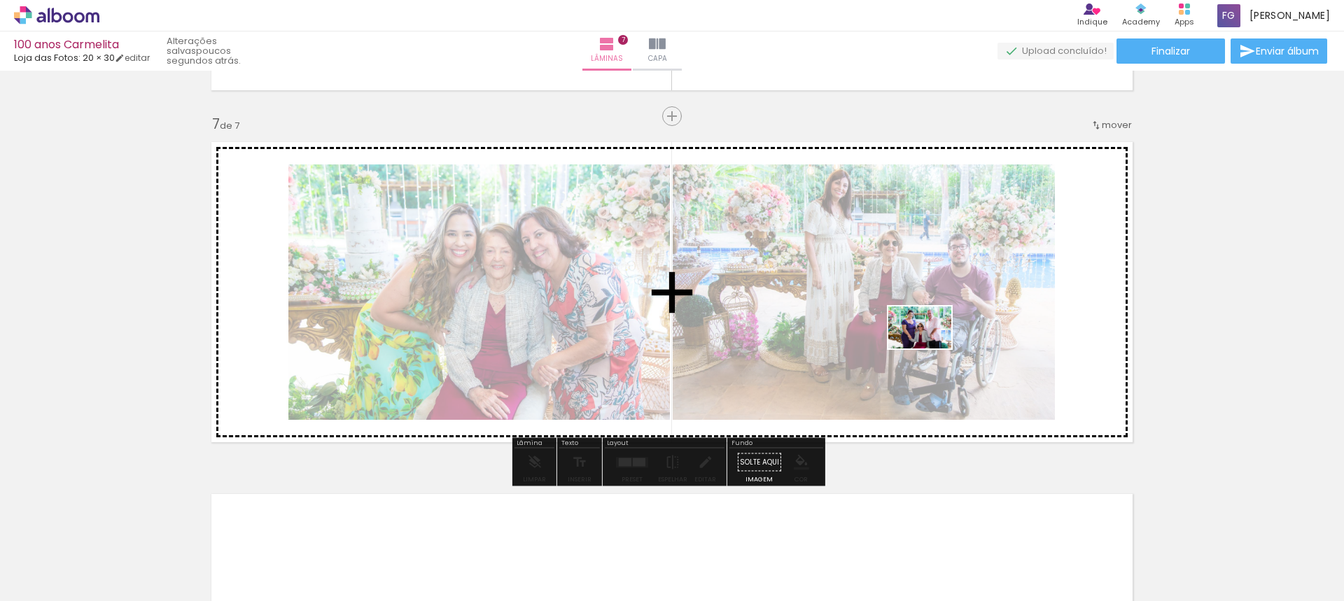
drag, startPoint x: 619, startPoint y: 568, endPoint x: 935, endPoint y: 345, distance: 386.7
click at [935, 345] on quentale-workspace at bounding box center [672, 300] width 1344 height 601
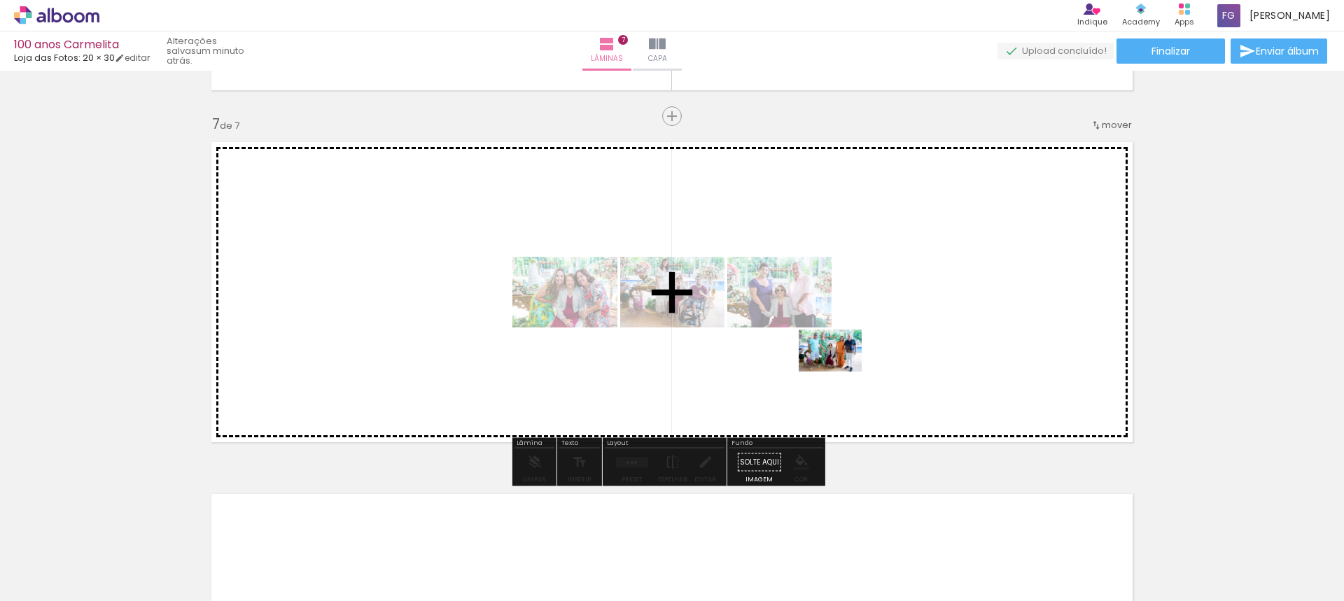
drag, startPoint x: 717, startPoint y: 548, endPoint x: 847, endPoint y: 371, distance: 219.4
click at [847, 371] on quentale-workspace at bounding box center [672, 300] width 1344 height 601
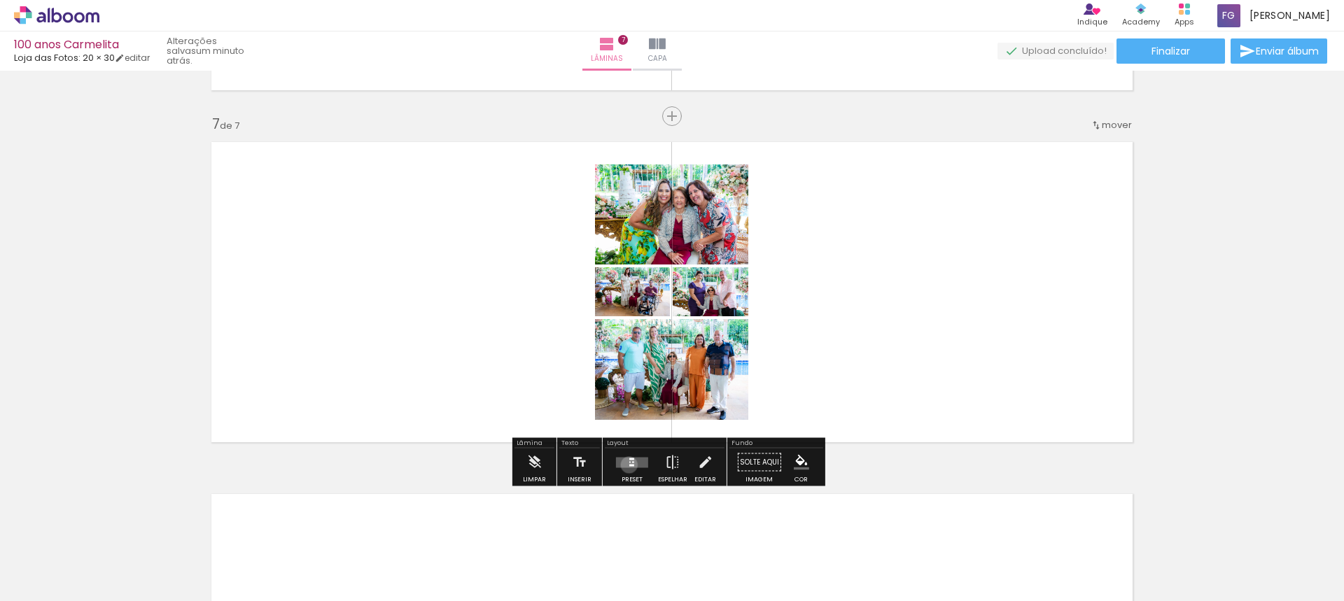
click at [629, 465] on div at bounding box center [631, 465] width 5 height 2
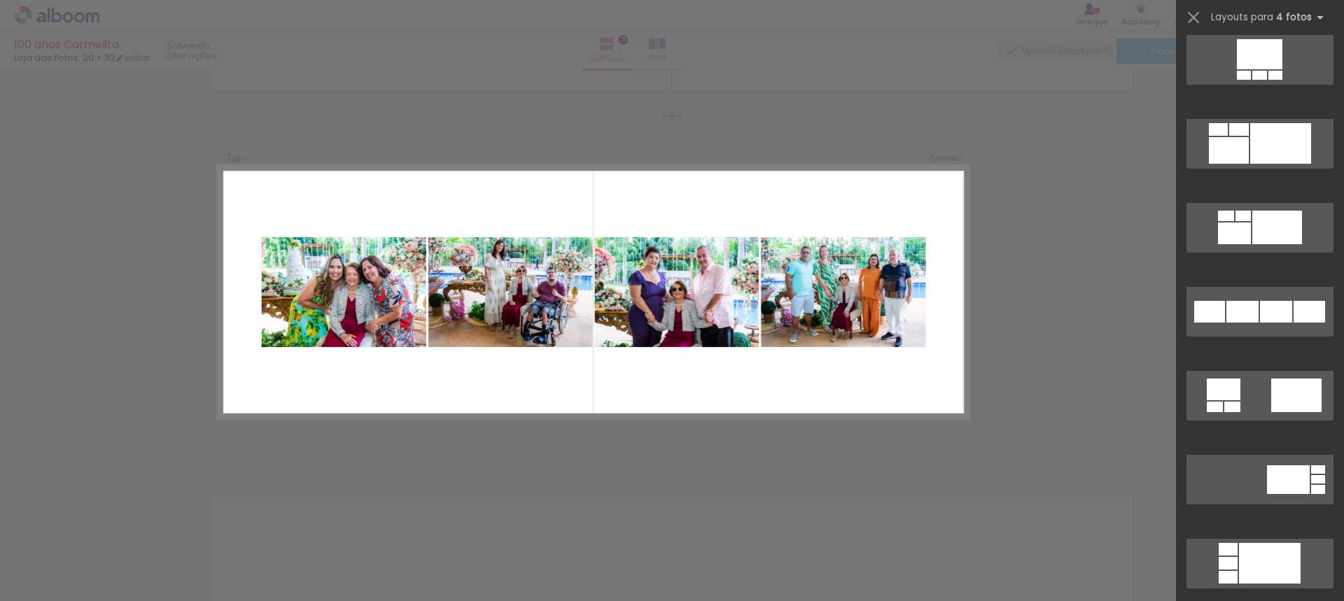
scroll to position [1184, 0]
